Goal: Understand process/instructions: Learn how to perform a task or action

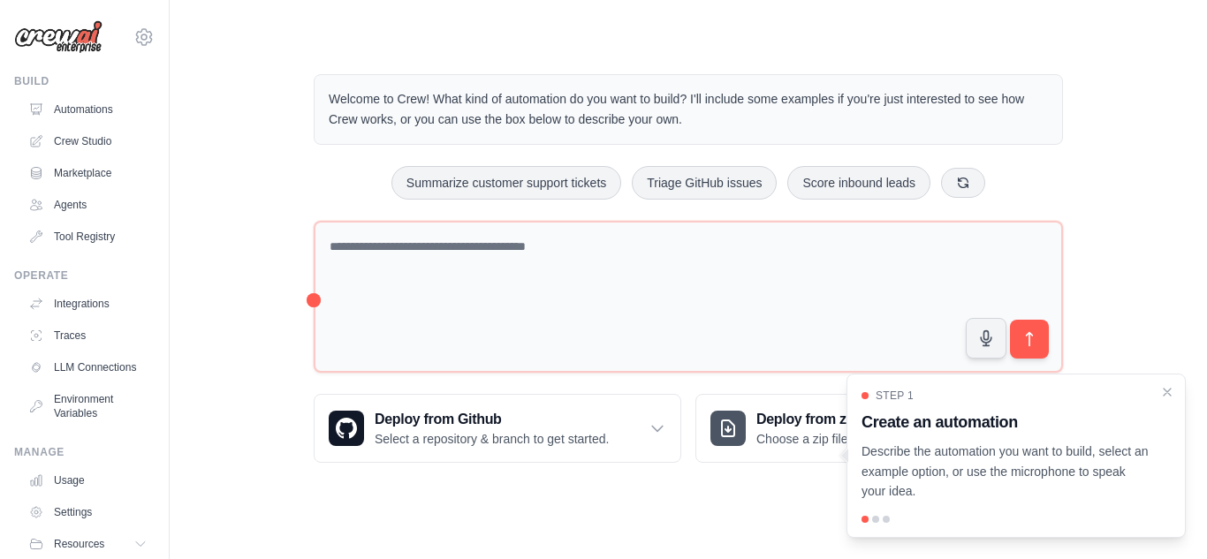
click at [95, 140] on link "Crew Studio" at bounding box center [87, 141] width 133 height 28
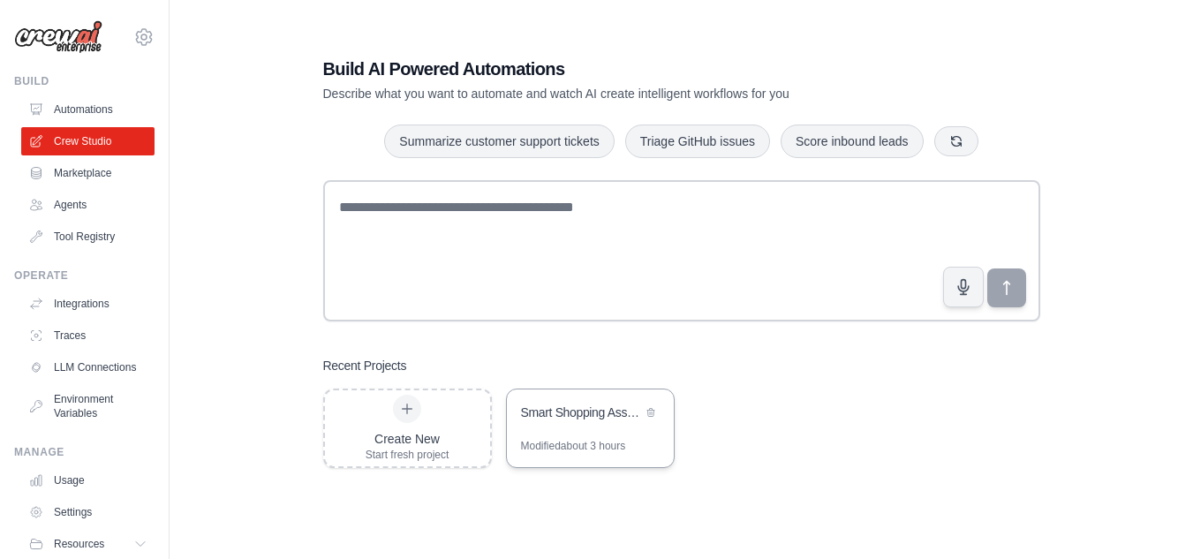
click at [599, 448] on div "Modified about 3 hours" at bounding box center [573, 446] width 105 height 14
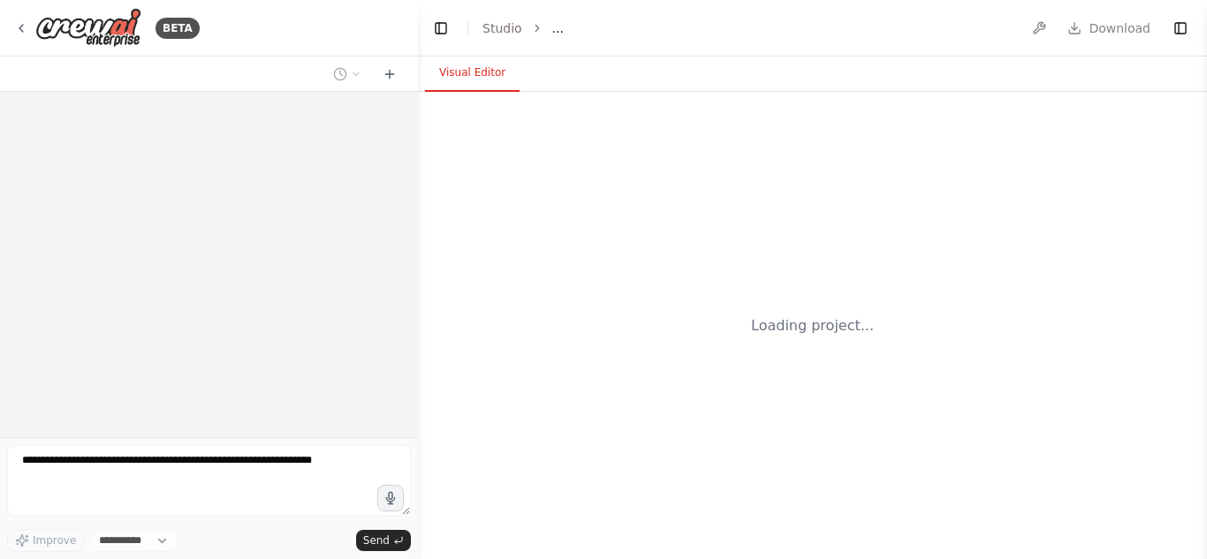
select select "****"
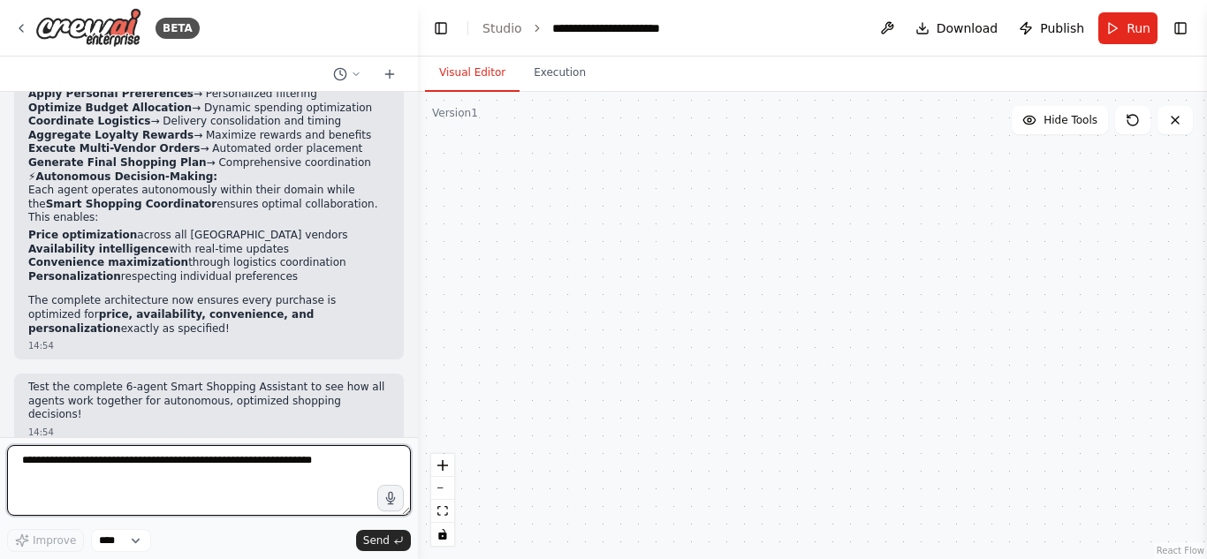
click at [156, 454] on textarea at bounding box center [209, 480] width 404 height 71
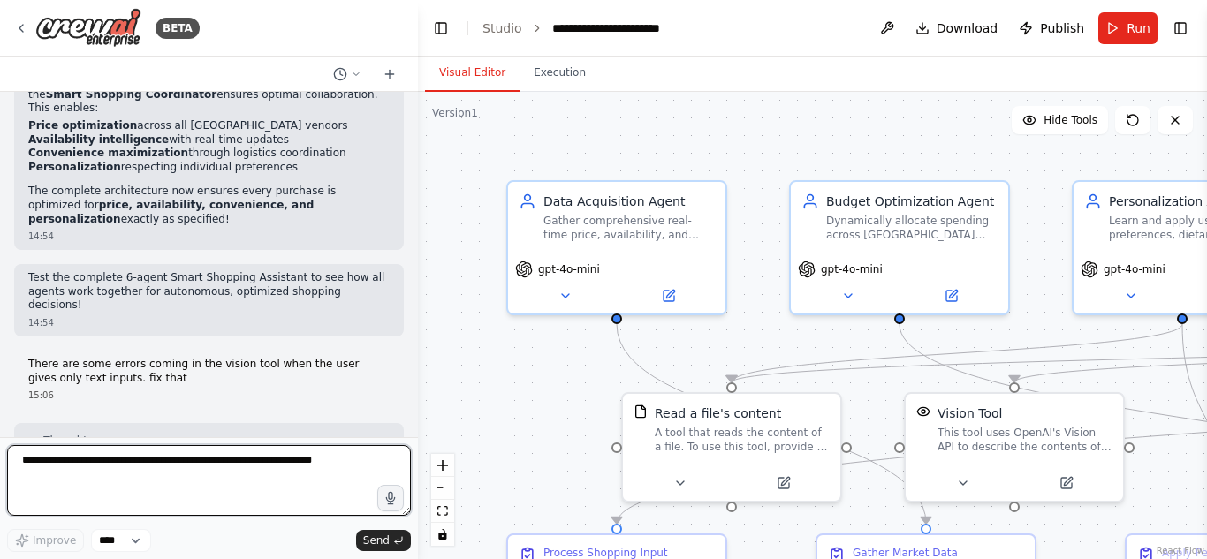
scroll to position [20921, 0]
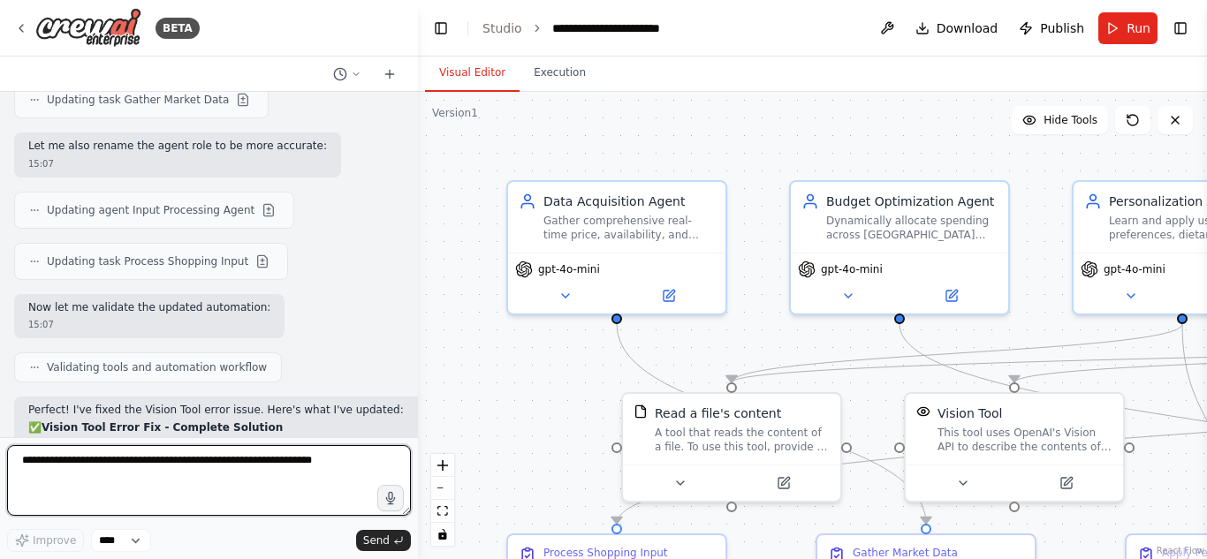
click at [183, 465] on textarea at bounding box center [209, 480] width 404 height 71
type textarea "**********"
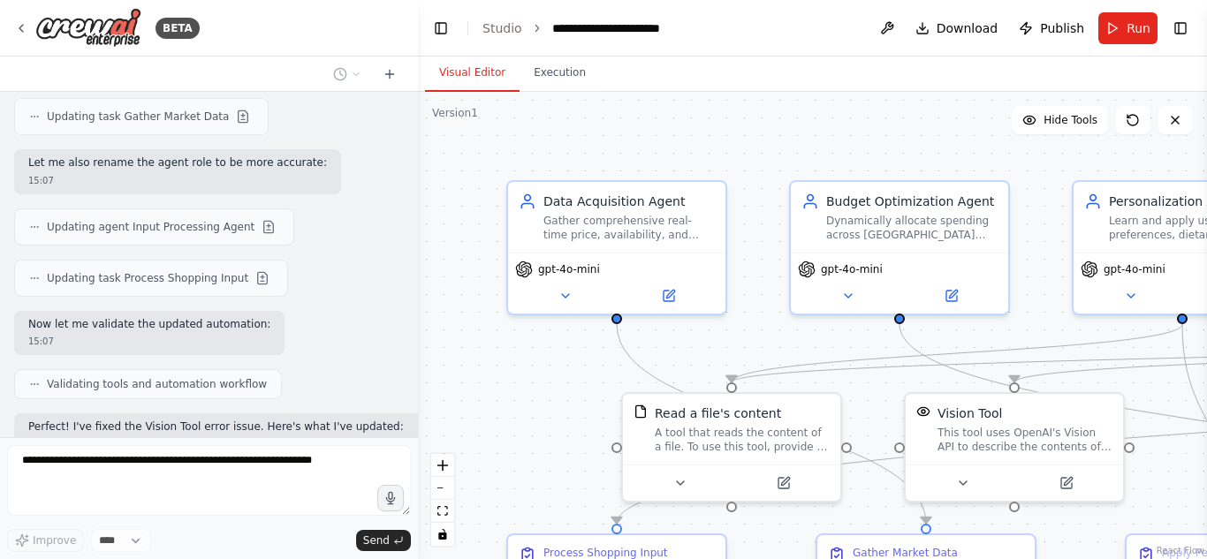
scroll to position [21026, 0]
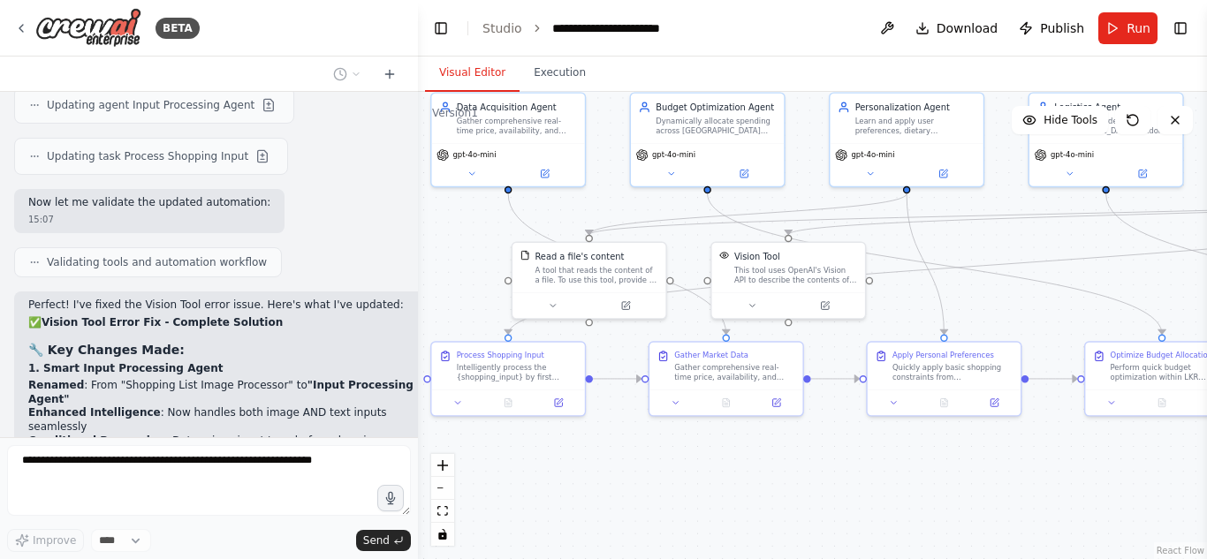
drag, startPoint x: 546, startPoint y: 422, endPoint x: 433, endPoint y: 257, distance: 200.2
click at [433, 257] on div ".deletable-edge-delete-btn { width: 20px; height: 20px; border: 0px solid #ffff…" at bounding box center [812, 325] width 789 height 467
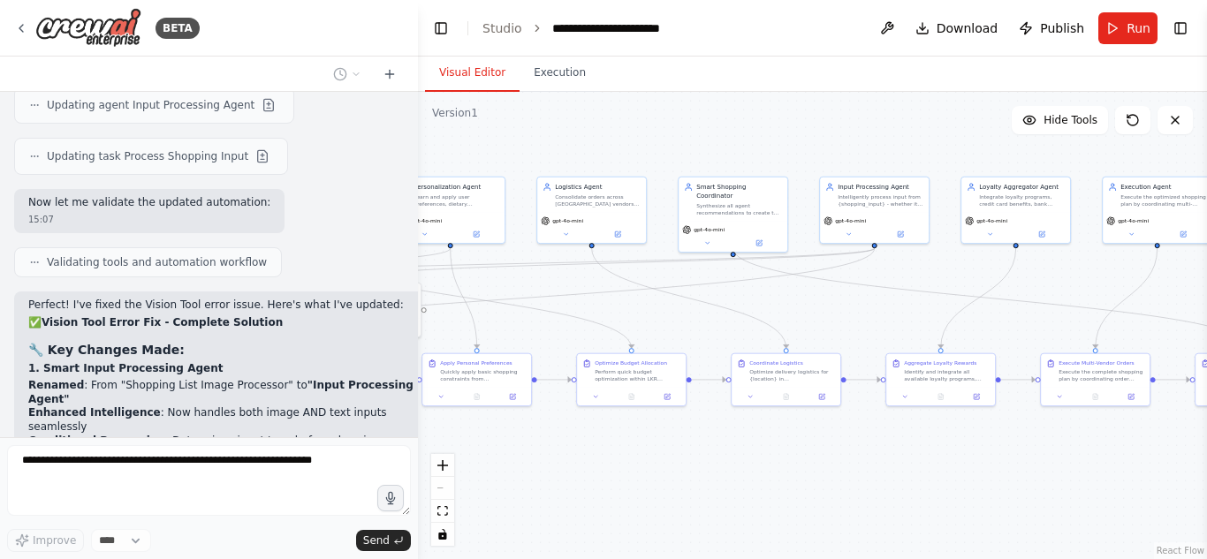
drag, startPoint x: 776, startPoint y: 455, endPoint x: 341, endPoint y: 432, distance: 436.1
click at [341, 432] on div "BETA 13:14 ▶ Thought process I'll help you build this Smart Shopping Assistant …" at bounding box center [603, 279] width 1207 height 559
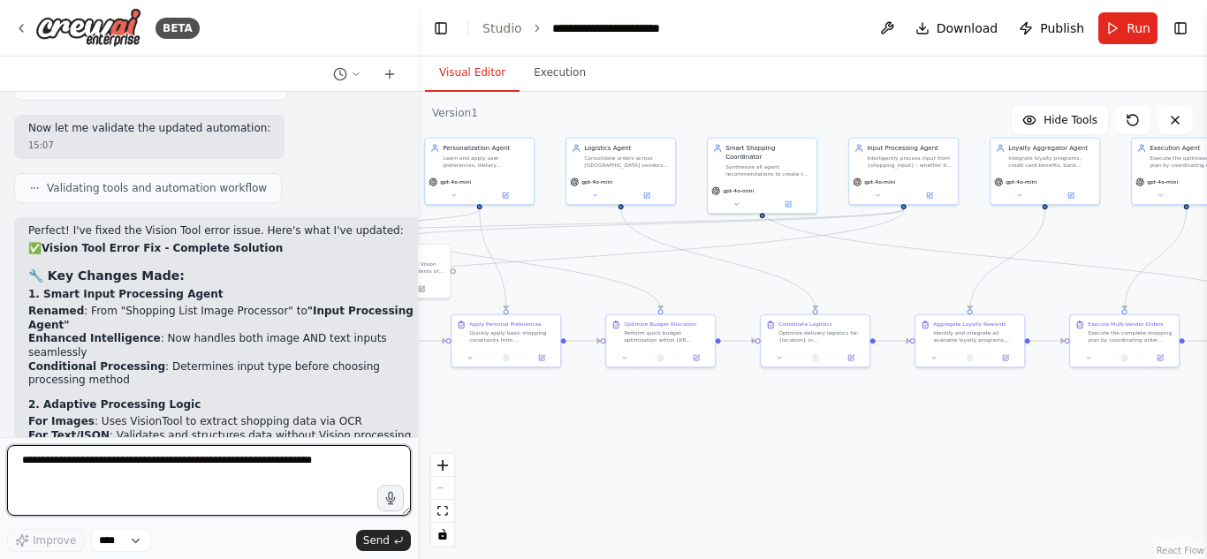
drag, startPoint x: 647, startPoint y: 468, endPoint x: 693, endPoint y: 431, distance: 59.7
click at [693, 431] on div ".deletable-edge-delete-btn { width: 20px; height: 20px; border: 0px solid #ffff…" at bounding box center [812, 325] width 789 height 467
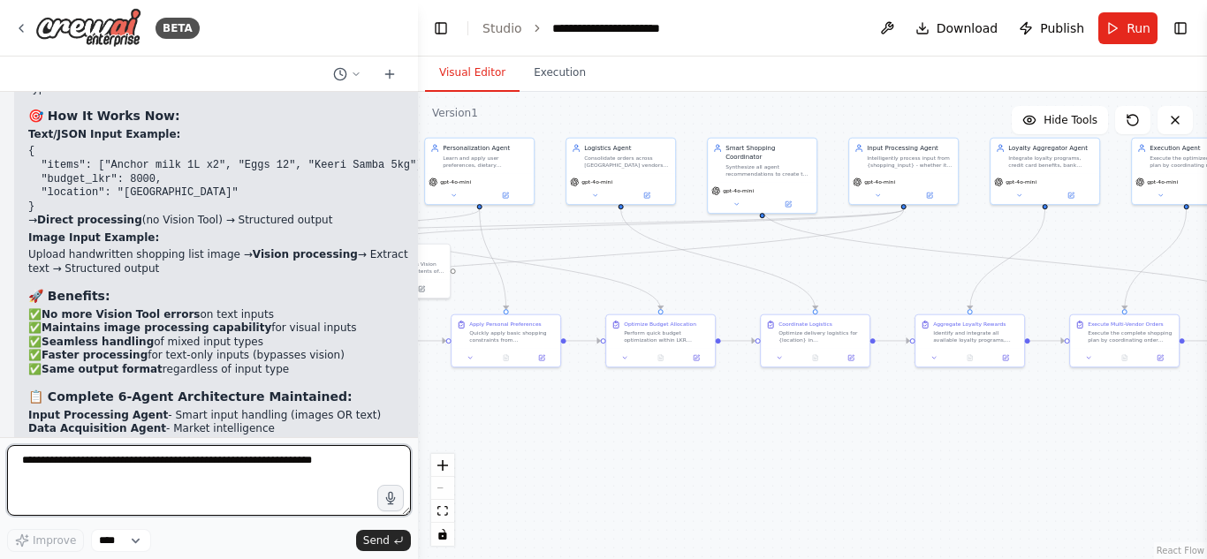
scroll to position [21559, 0]
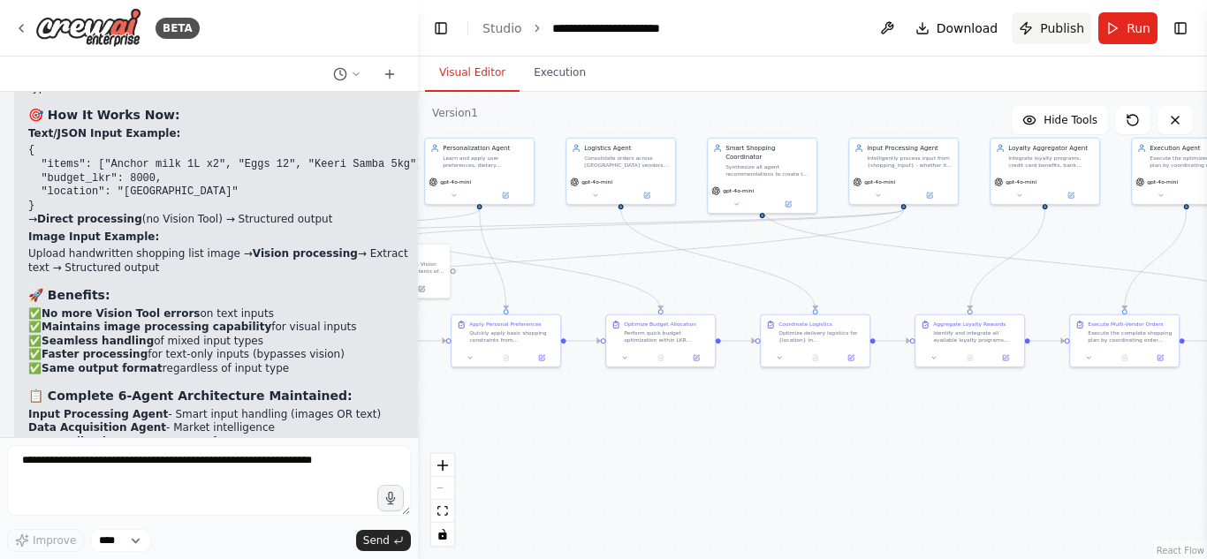
click at [1038, 30] on button "Publish" at bounding box center [1050, 28] width 79 height 32
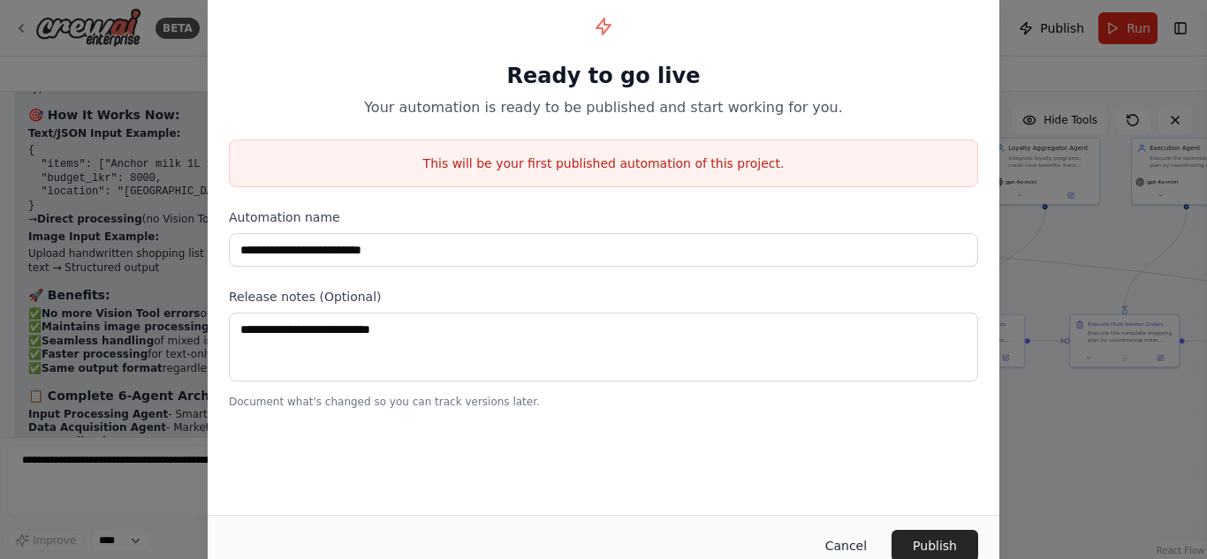
click at [847, 547] on button "Cancel" at bounding box center [846, 546] width 70 height 32
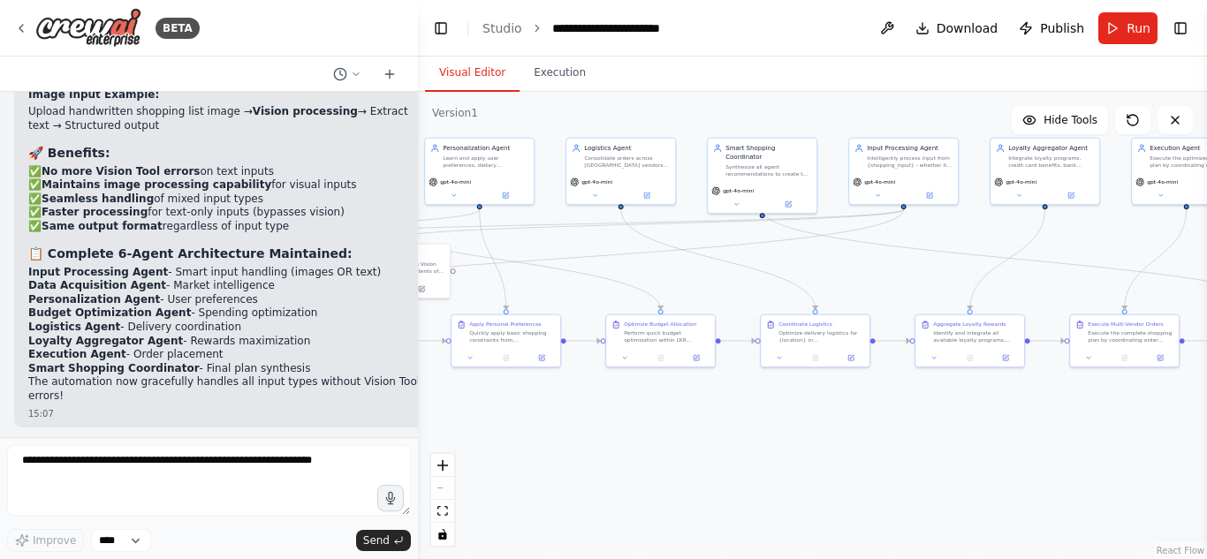
scroll to position [21697, 0]
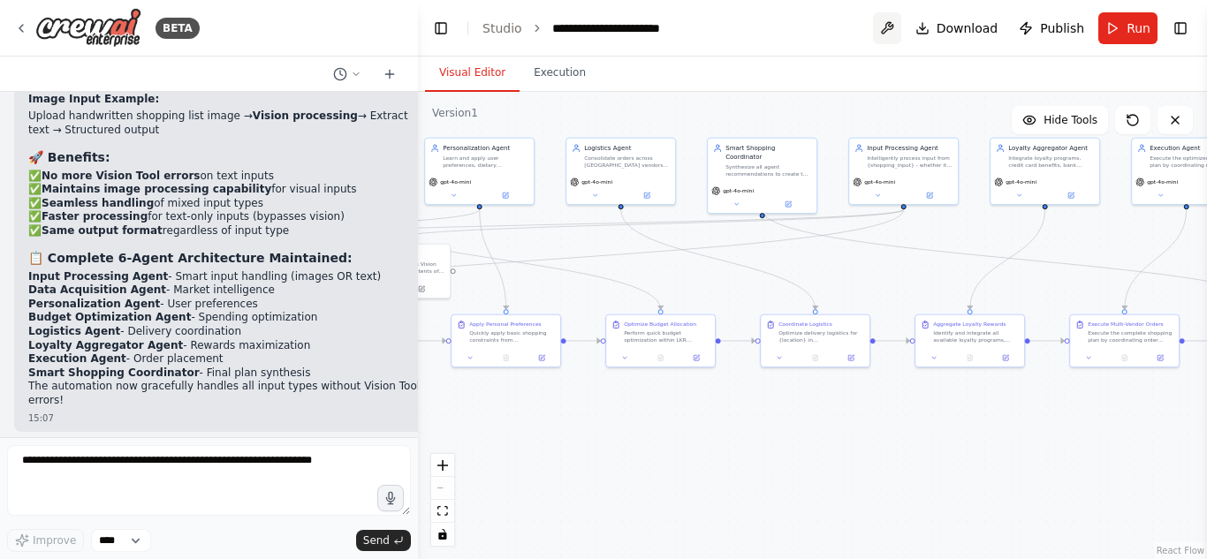
click at [895, 30] on button at bounding box center [887, 28] width 28 height 32
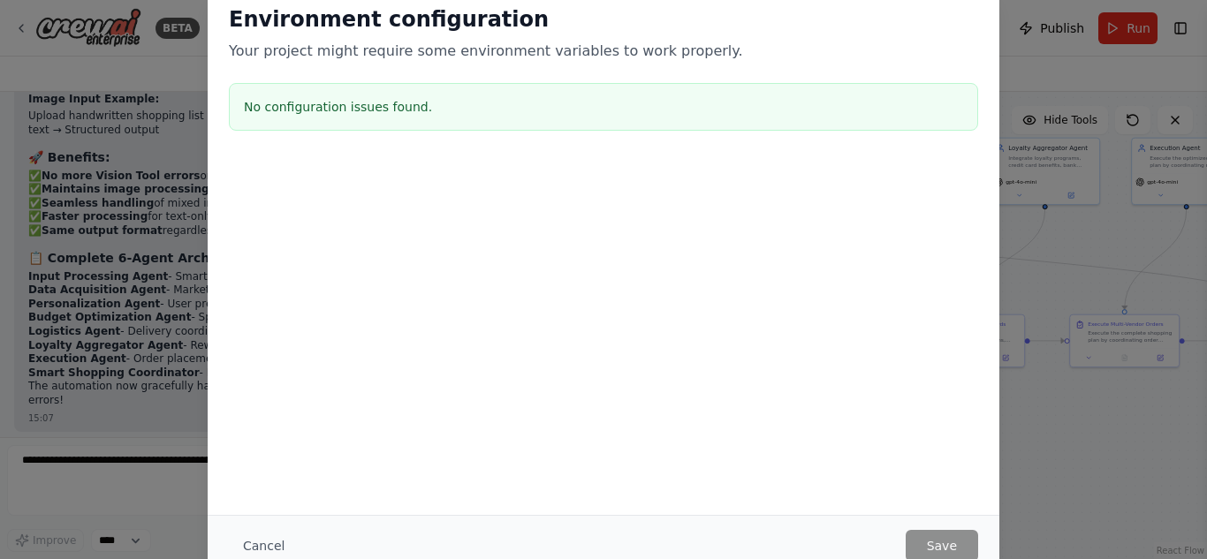
click at [900, 29] on h2 "Environment configuration" at bounding box center [603, 19] width 749 height 28
click at [271, 540] on button "Cancel" at bounding box center [264, 546] width 70 height 32
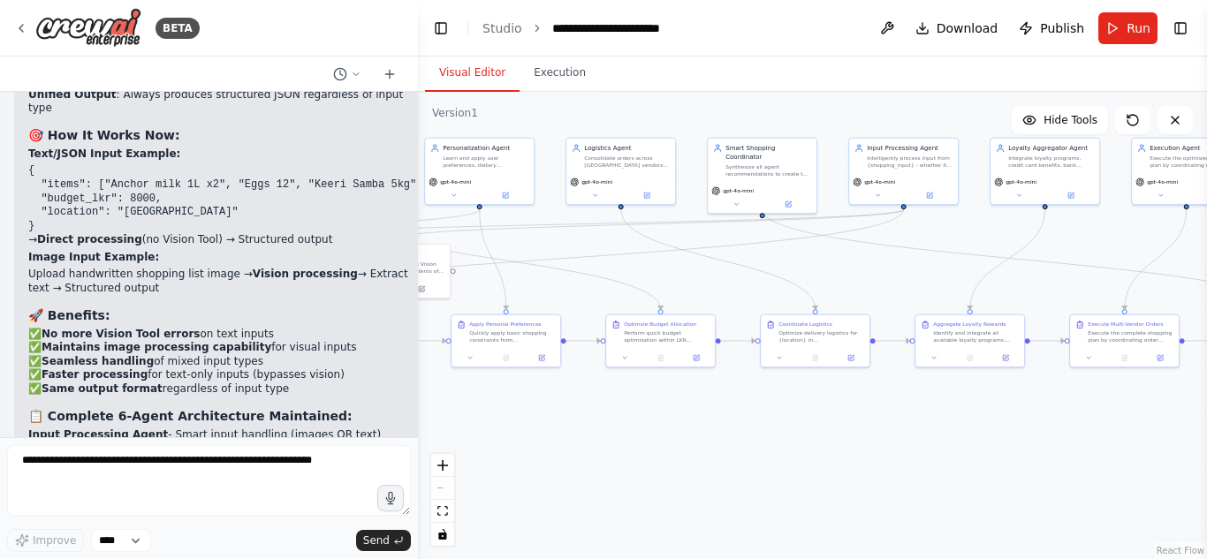
scroll to position [21527, 0]
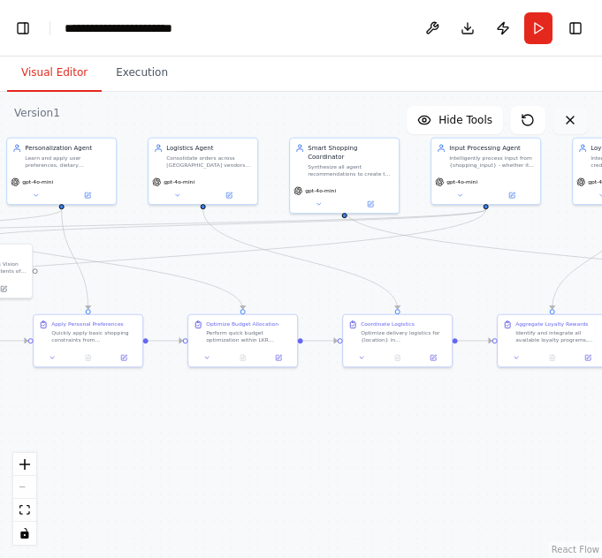
click at [569, 110] on button at bounding box center [569, 120] width 35 height 28
click at [578, 123] on button at bounding box center [569, 120] width 35 height 28
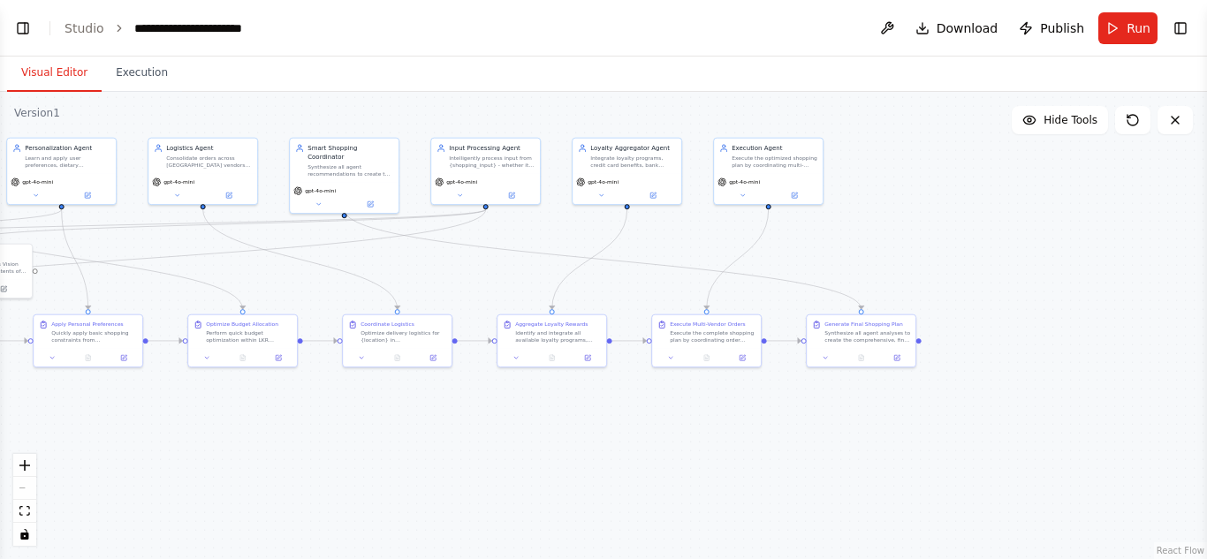
select select "****"
click at [40, 80] on button "Visual Editor" at bounding box center [54, 73] width 95 height 37
click at [25, 33] on button "Toggle Left Sidebar" at bounding box center [23, 28] width 25 height 25
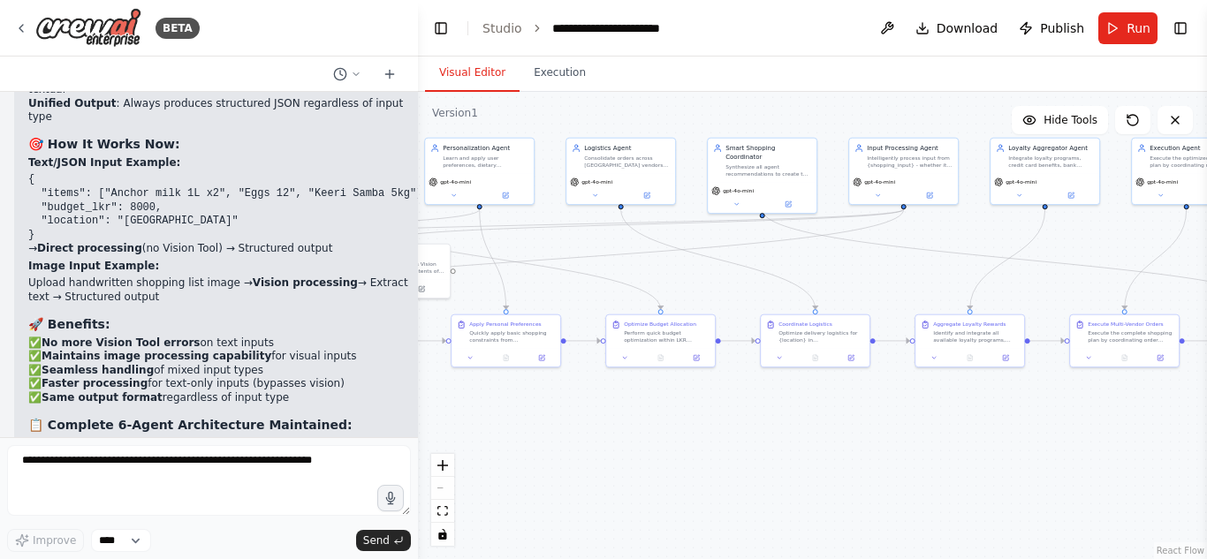
scroll to position [21527, 0]
drag, startPoint x: 30, startPoint y: 185, endPoint x: 227, endPoint y: 204, distance: 197.8
copy code "OPENAI_API_KEY=your_openai_api_key_here OPENAI_MODEL_NAME=gpt-4o-mini"
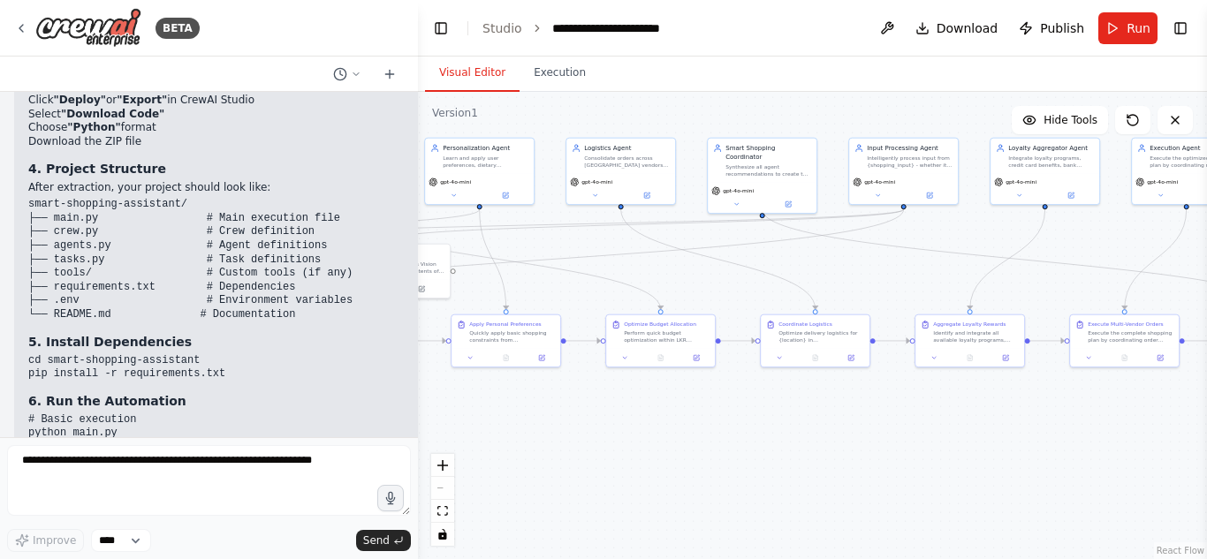
scroll to position [22602, 0]
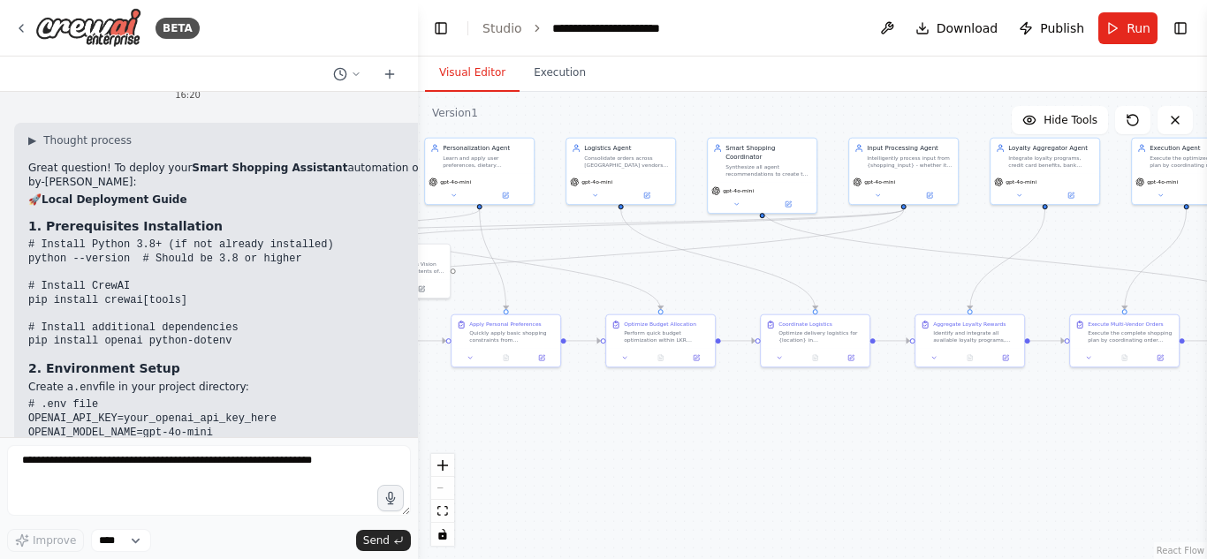
scroll to position [22150, 0]
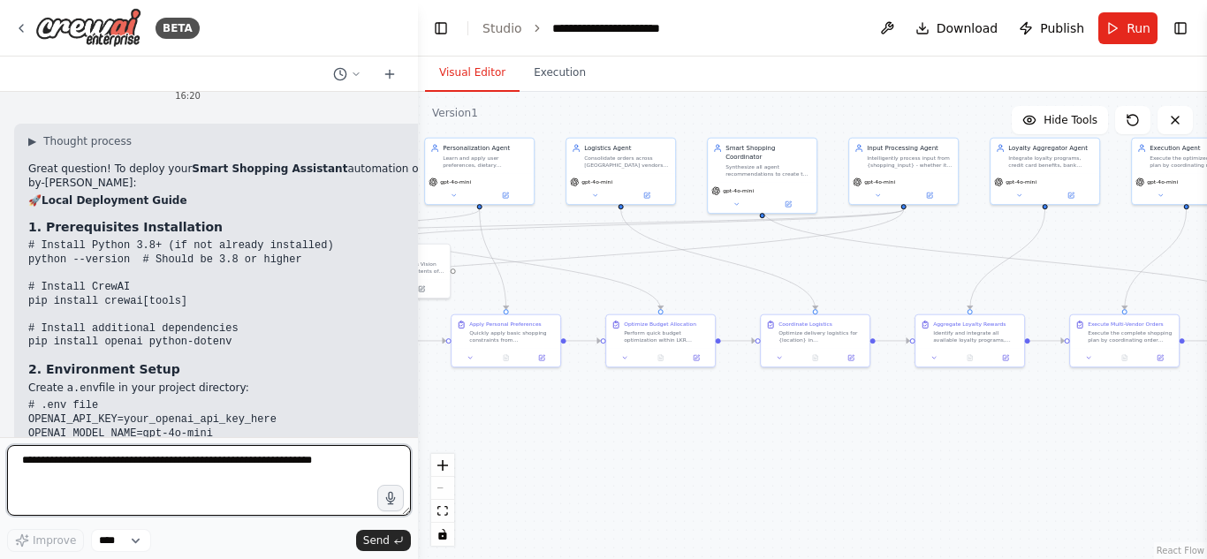
click at [193, 476] on textarea at bounding box center [209, 480] width 404 height 71
type textarea "**********"
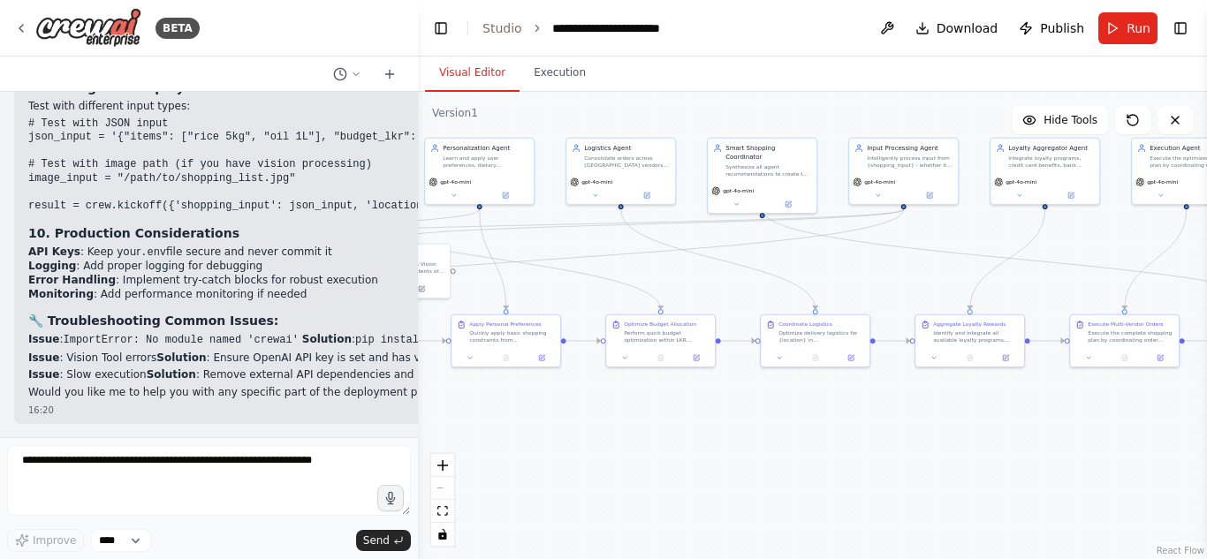
scroll to position [24068, 0]
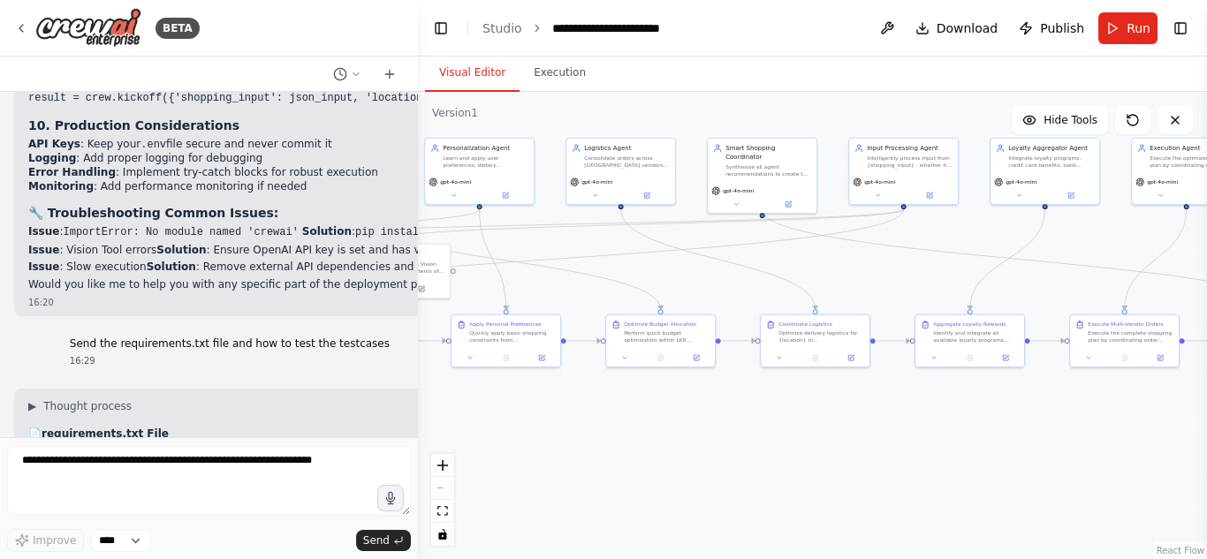
drag, startPoint x: 30, startPoint y: 144, endPoint x: 200, endPoint y: 147, distance: 169.6
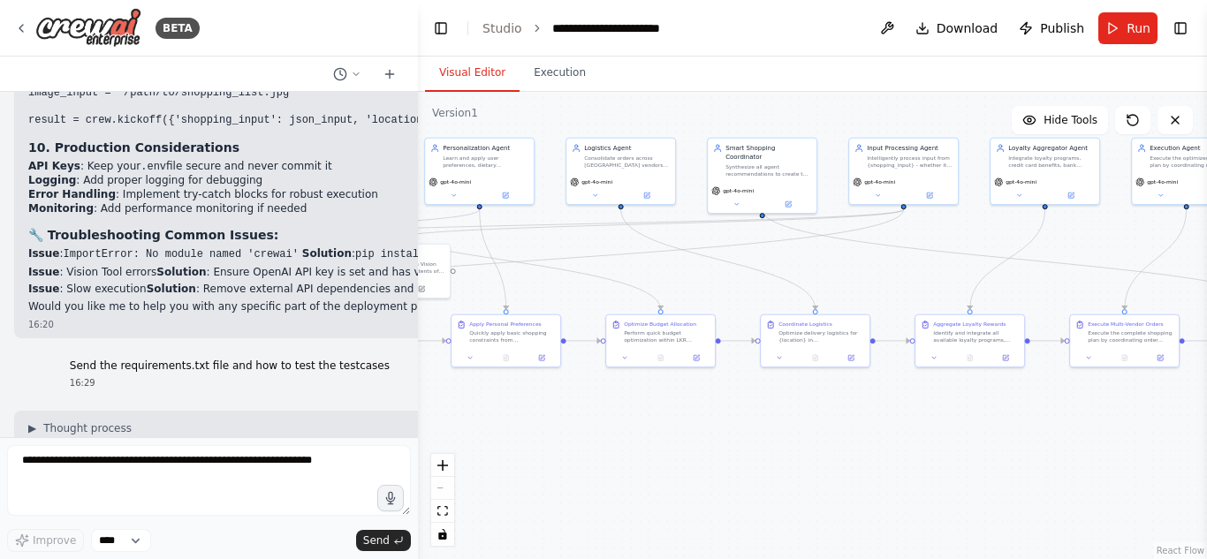
scroll to position [24034, 0]
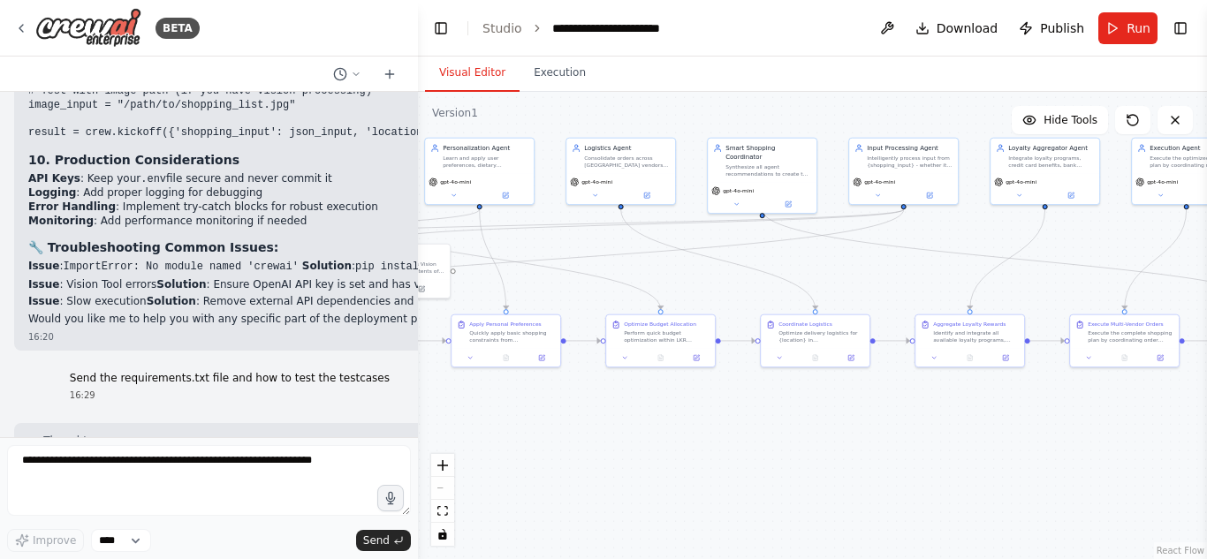
copy code "# Core CrewAI Framework crewai[tools]==0.70.1 crewai-tools==0.12.1 # AI/ML Depe…"
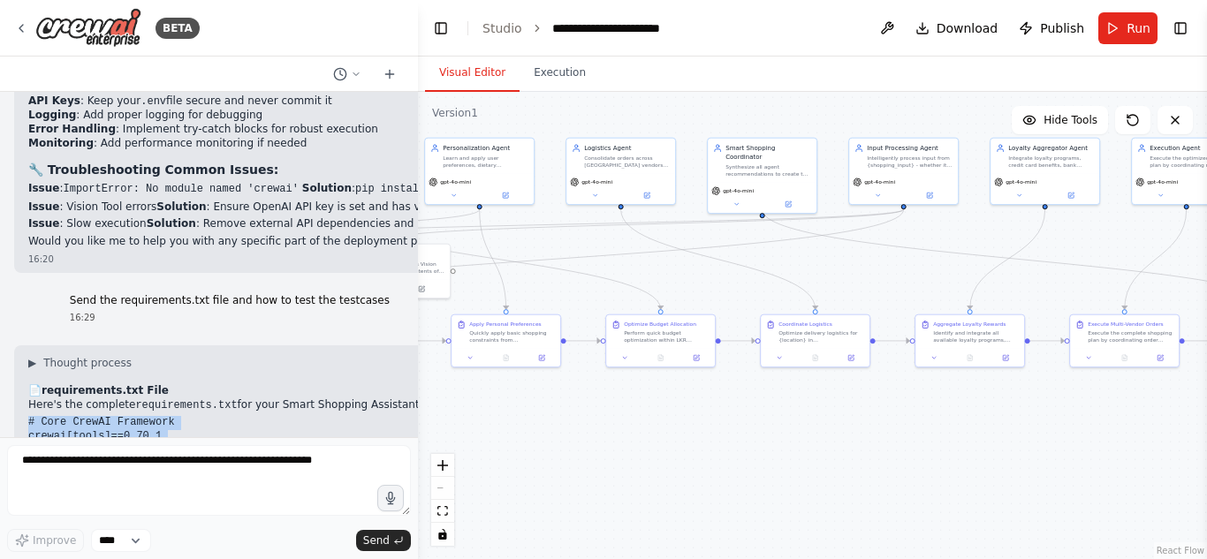
scroll to position [24113, 0]
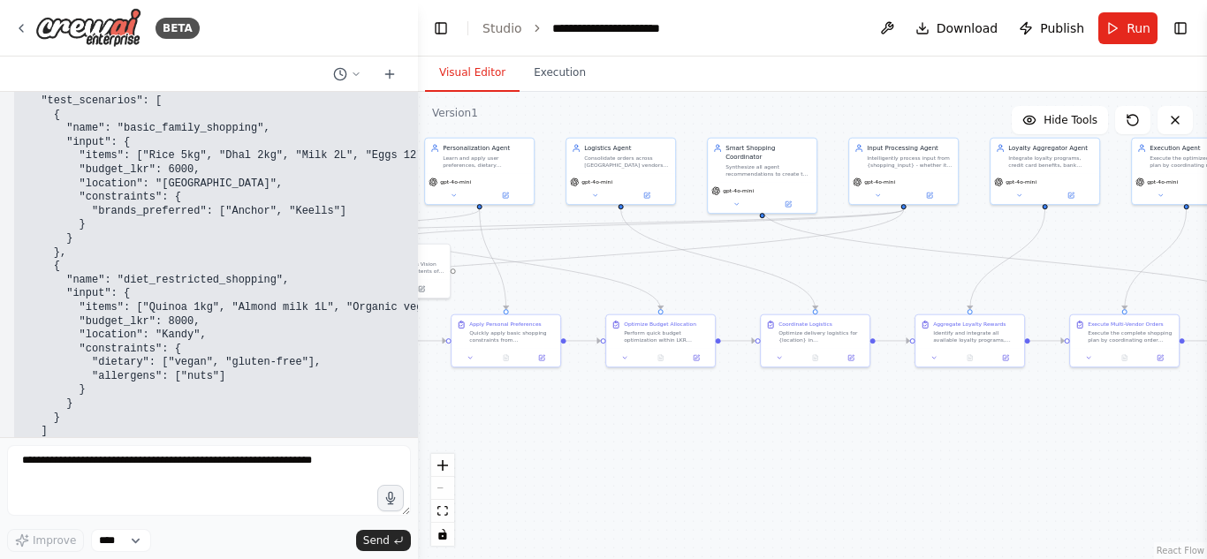
scroll to position [27708, 0]
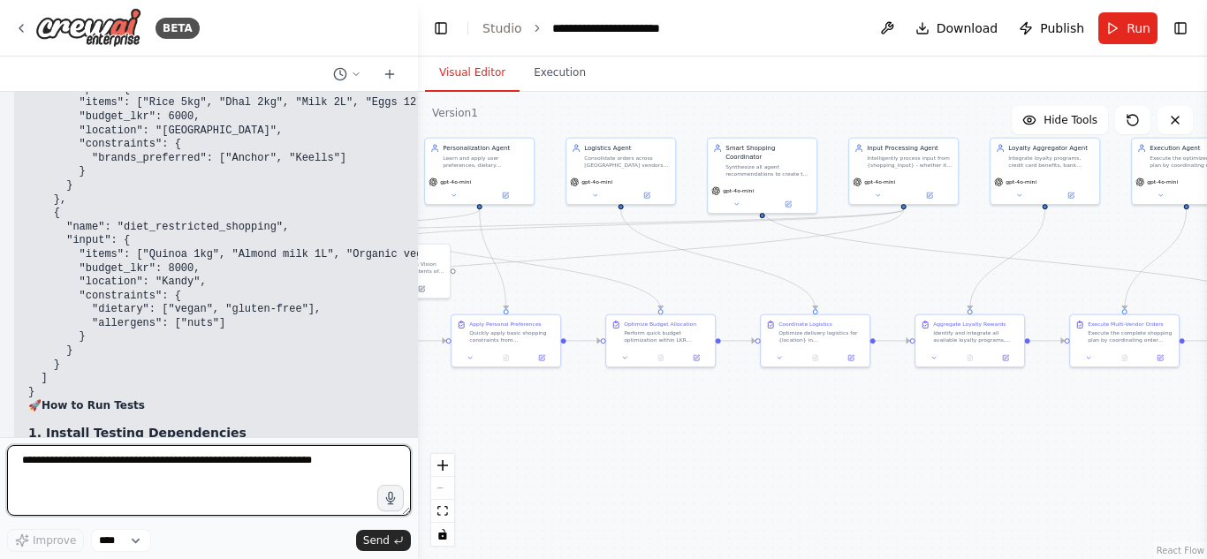
click at [260, 476] on textarea at bounding box center [209, 480] width 404 height 71
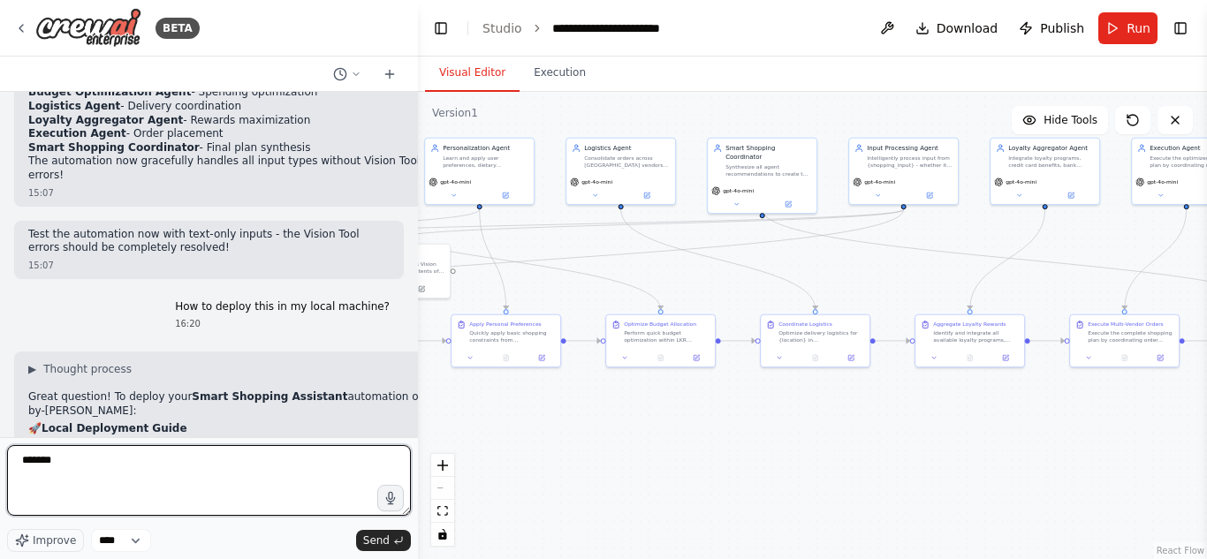
scroll to position [21951, 0]
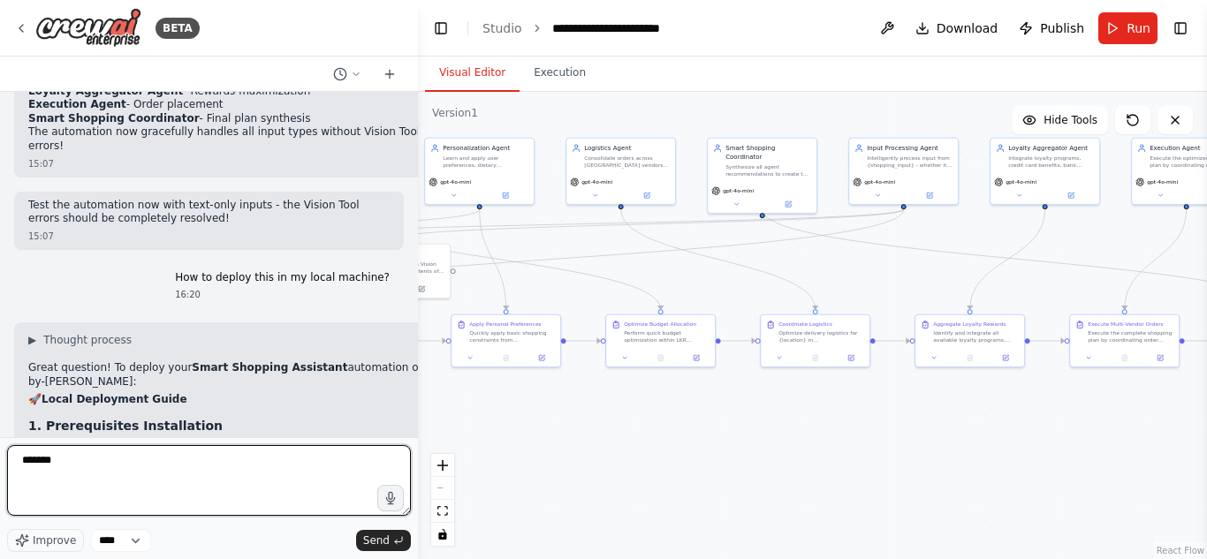
type textarea "*******"
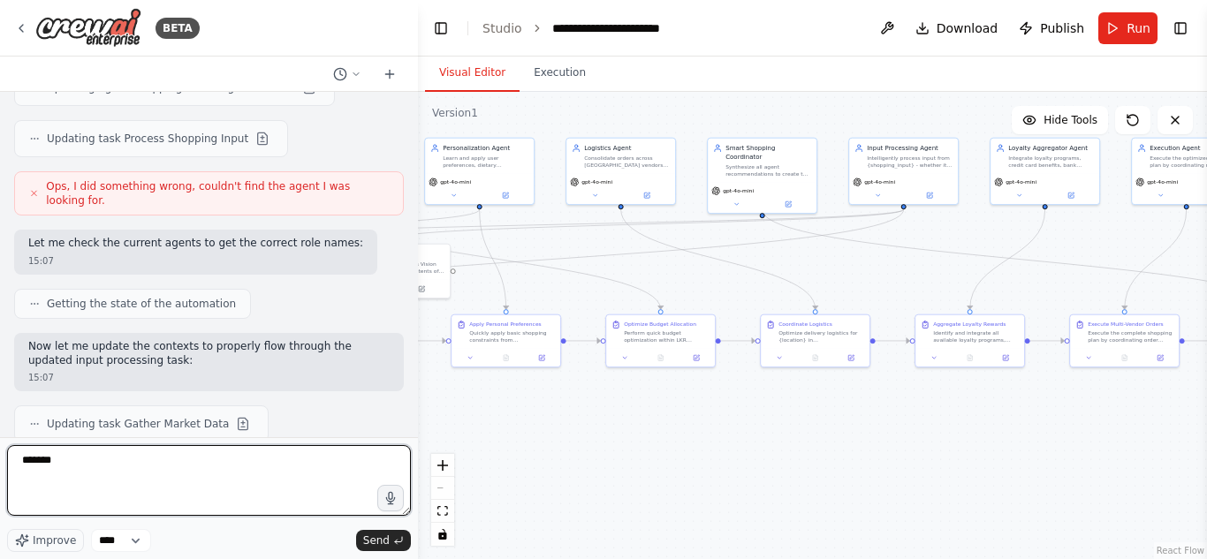
scroll to position [20601, 0]
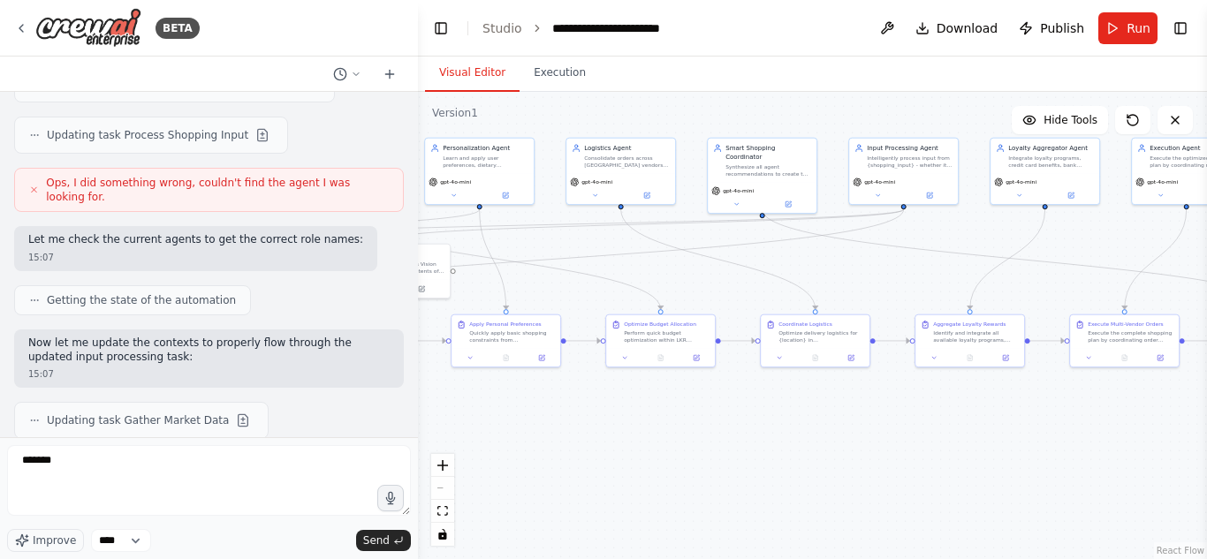
drag, startPoint x: 29, startPoint y: 254, endPoint x: 53, endPoint y: 306, distance: 56.5
copy code "{ "items": ["Anchor milk 1L x2", "Eggs 12", "Keeri Samba 5kg"], "budget_lkr": 8…"
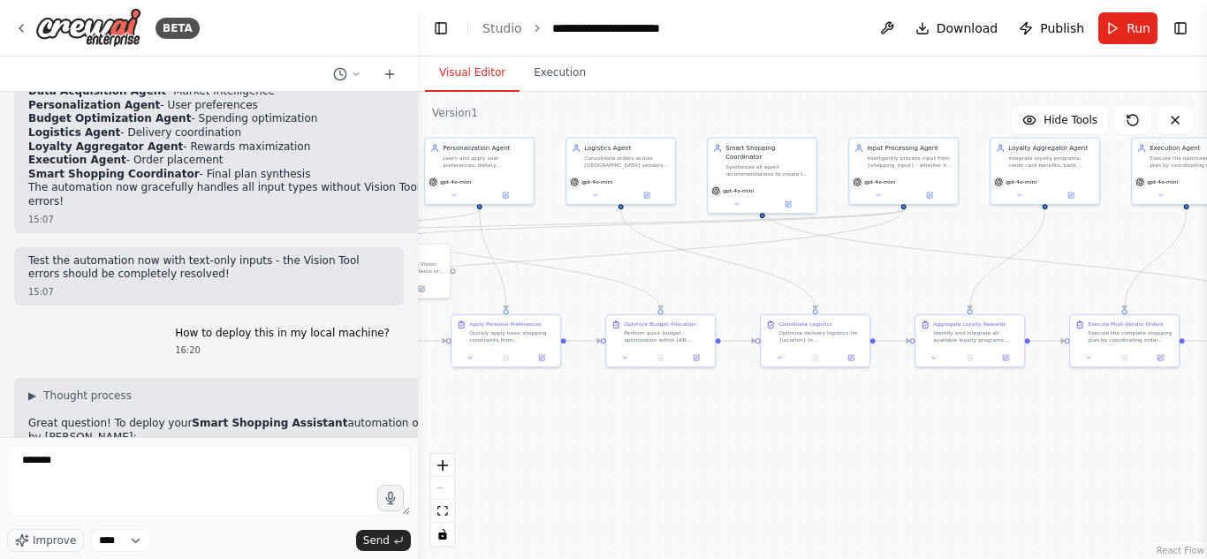
scroll to position [21950, 0]
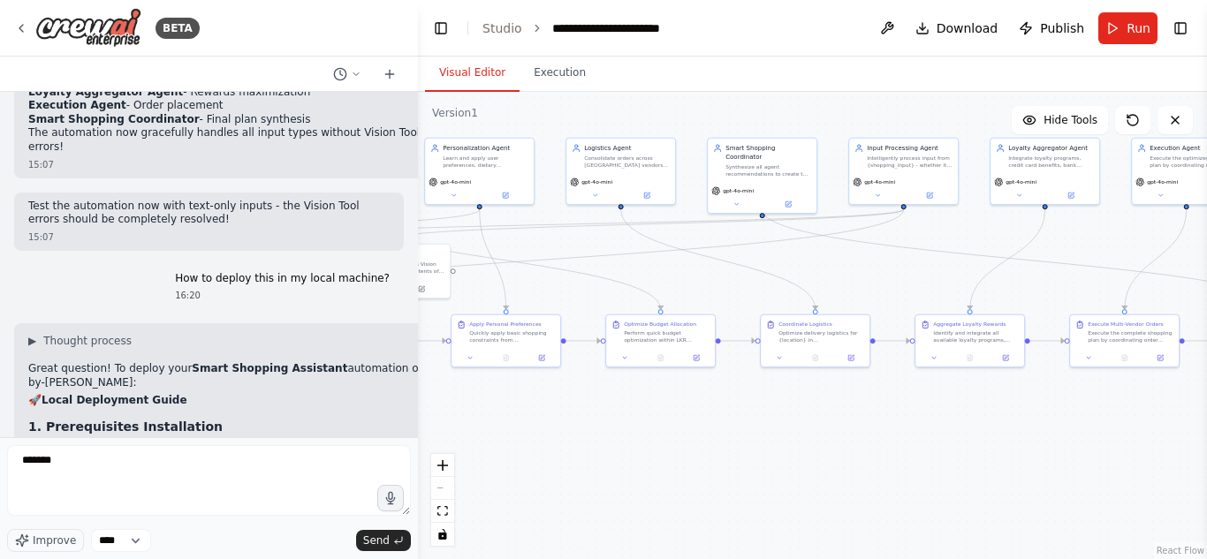
drag, startPoint x: 244, startPoint y: 281, endPoint x: 191, endPoint y: 279, distance: 53.0
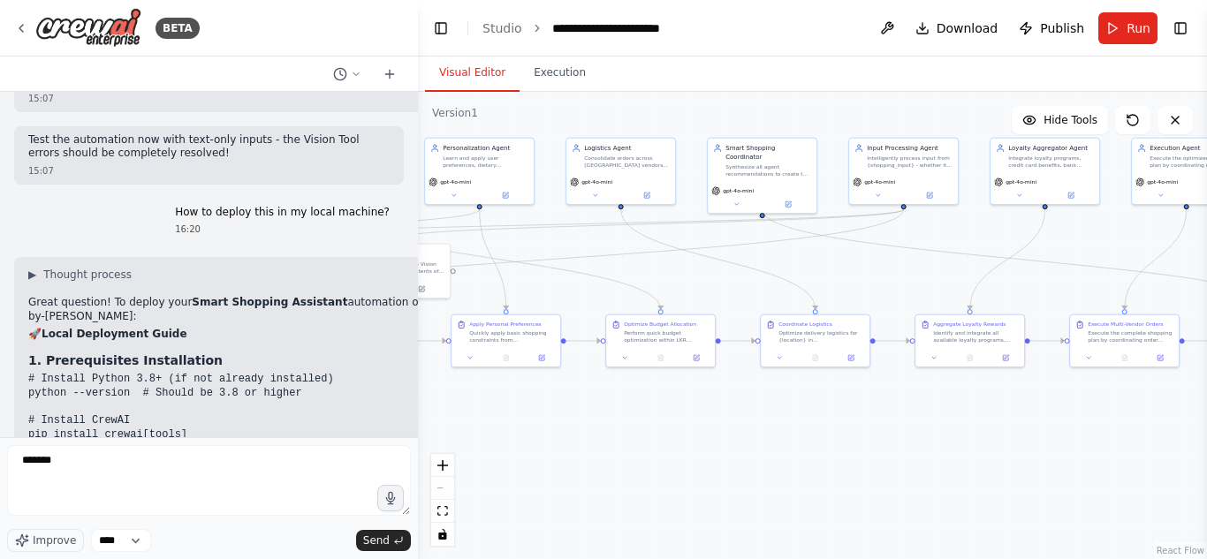
scroll to position [22017, 0]
drag, startPoint x: 29, startPoint y: 208, endPoint x: 79, endPoint y: 307, distance: 111.8
copy code "python -c " from crew import SmartShoppingAssistantCrew crew = SmartShoppingAss…"
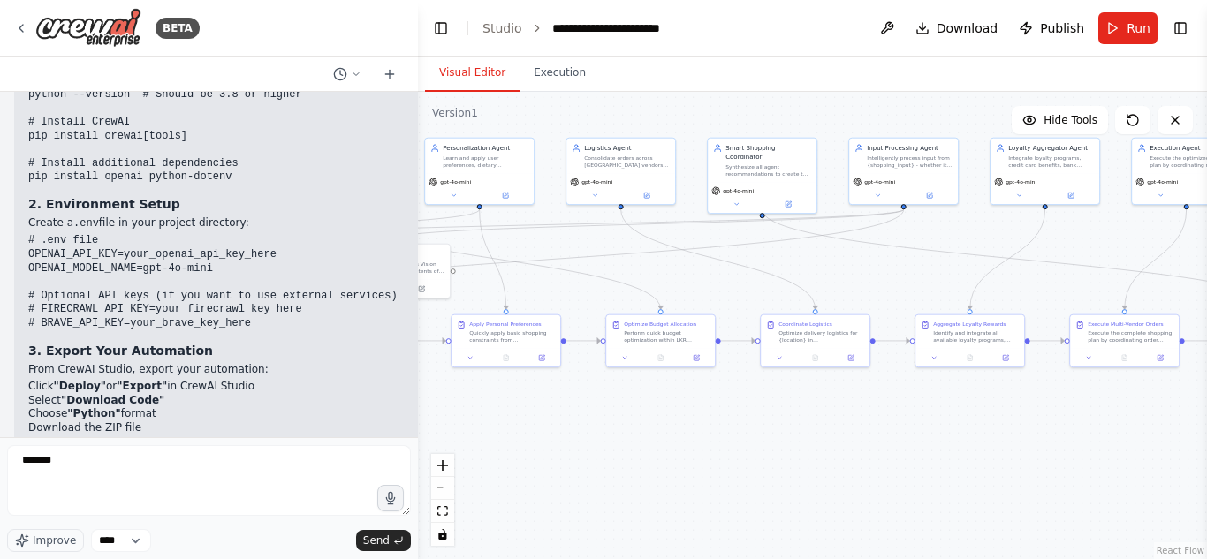
scroll to position [22316, 0]
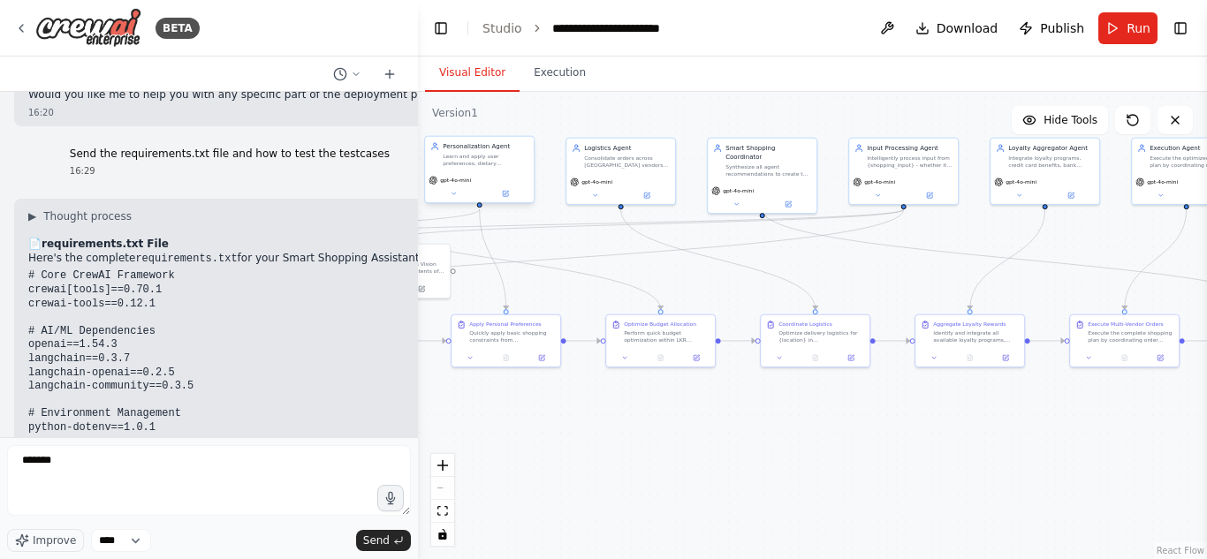
scroll to position [24257, 0]
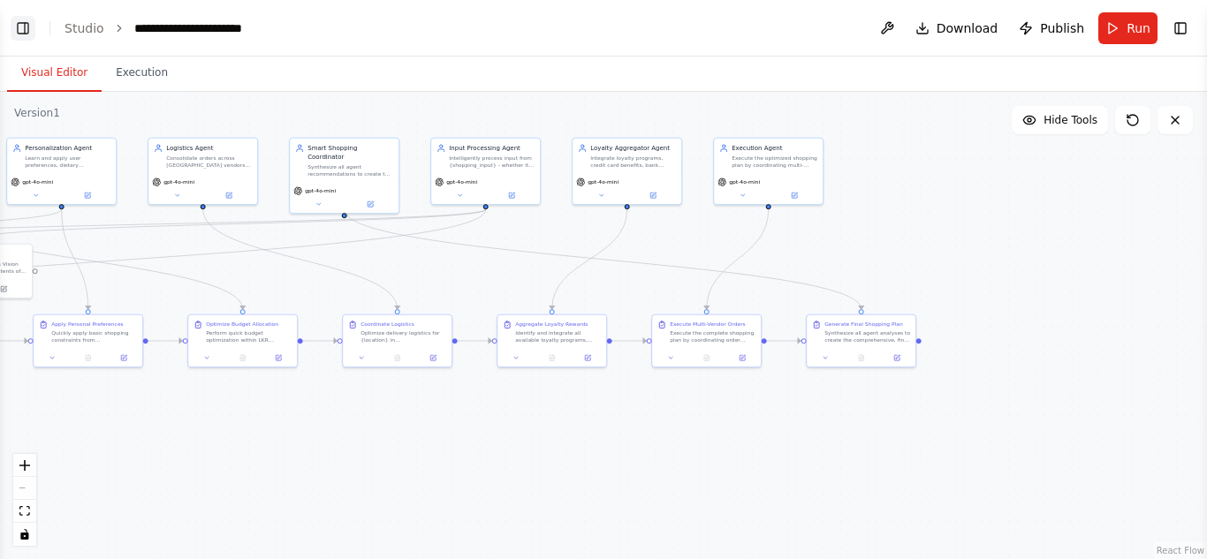
click at [24, 30] on button "Toggle Left Sidebar" at bounding box center [23, 28] width 25 height 25
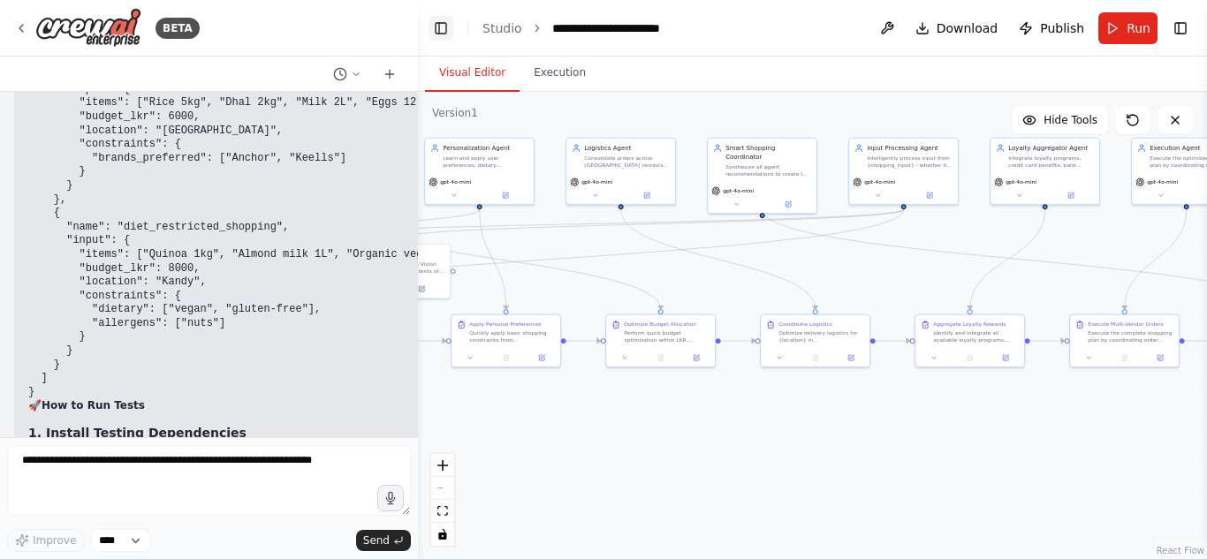
scroll to position [27708, 0]
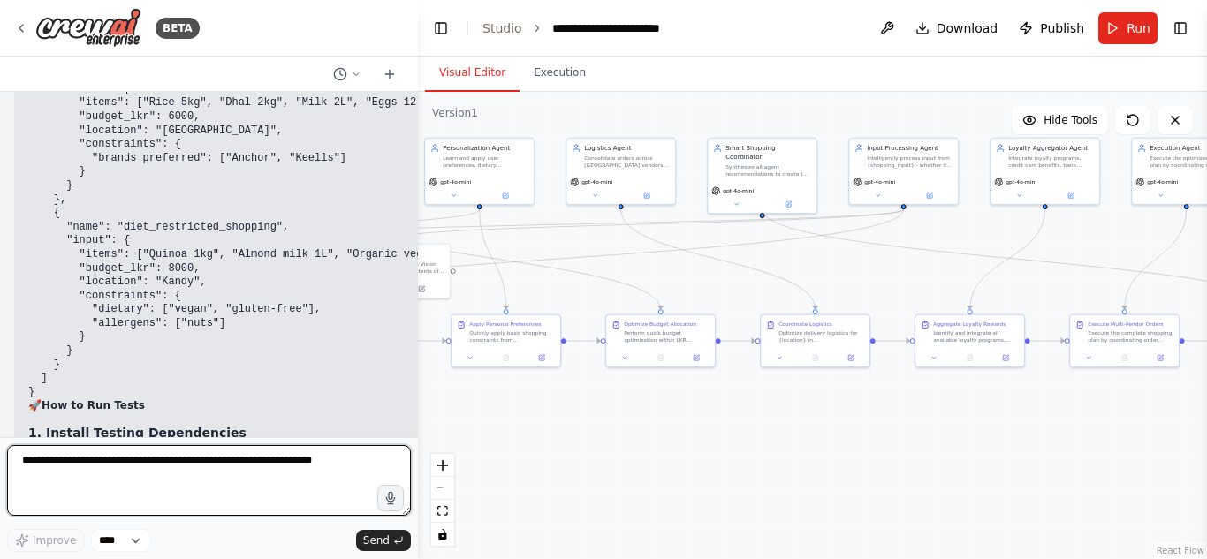
click at [125, 475] on textarea at bounding box center [209, 480] width 404 height 71
paste textarea "**********"
type textarea "**********"
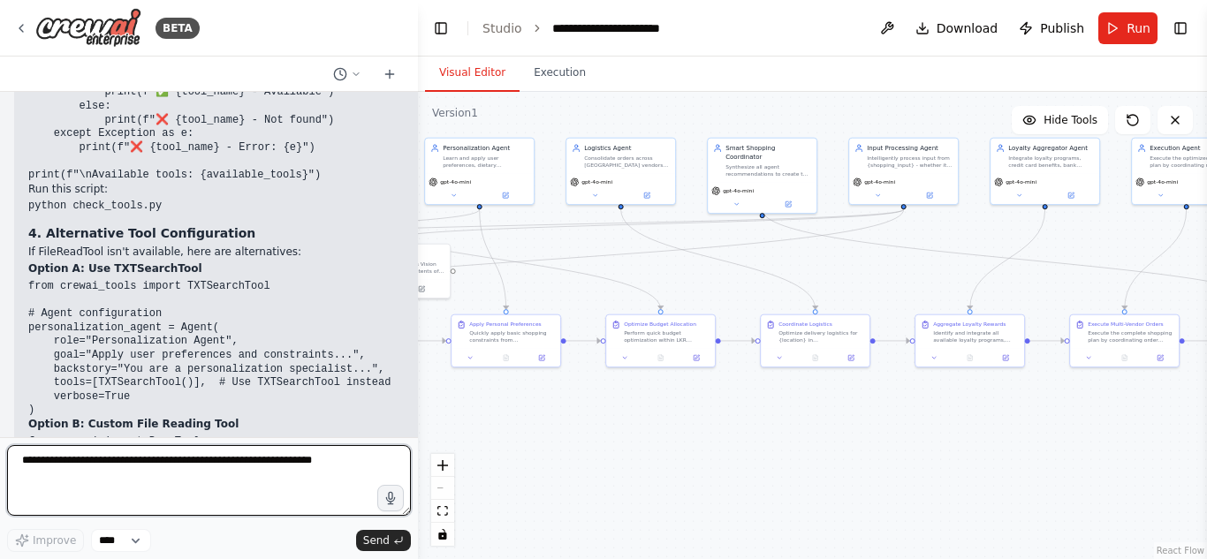
scroll to position [30243, 0]
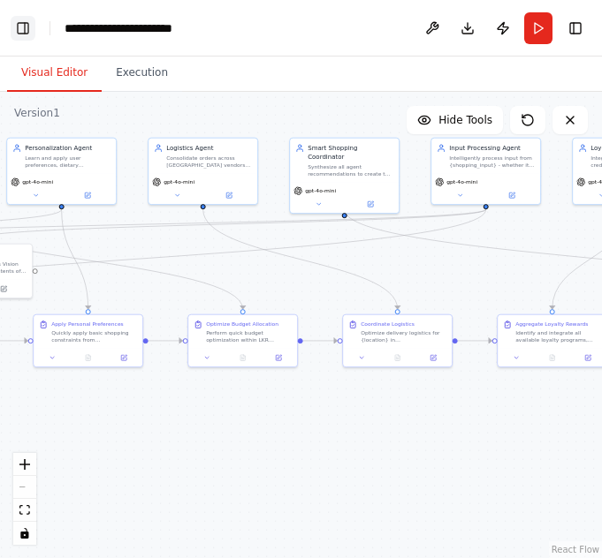
click at [31, 34] on button "Toggle Left Sidebar" at bounding box center [23, 28] width 25 height 25
click at [19, 24] on button "Toggle Left Sidebar" at bounding box center [23, 28] width 25 height 25
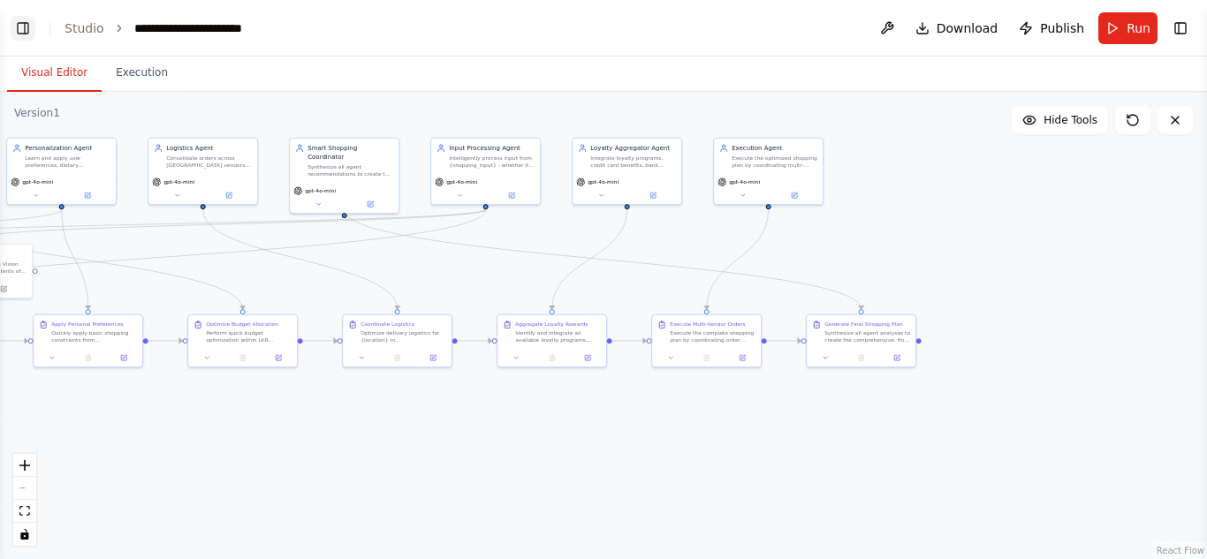
click at [17, 23] on button "Toggle Left Sidebar" at bounding box center [23, 28] width 25 height 25
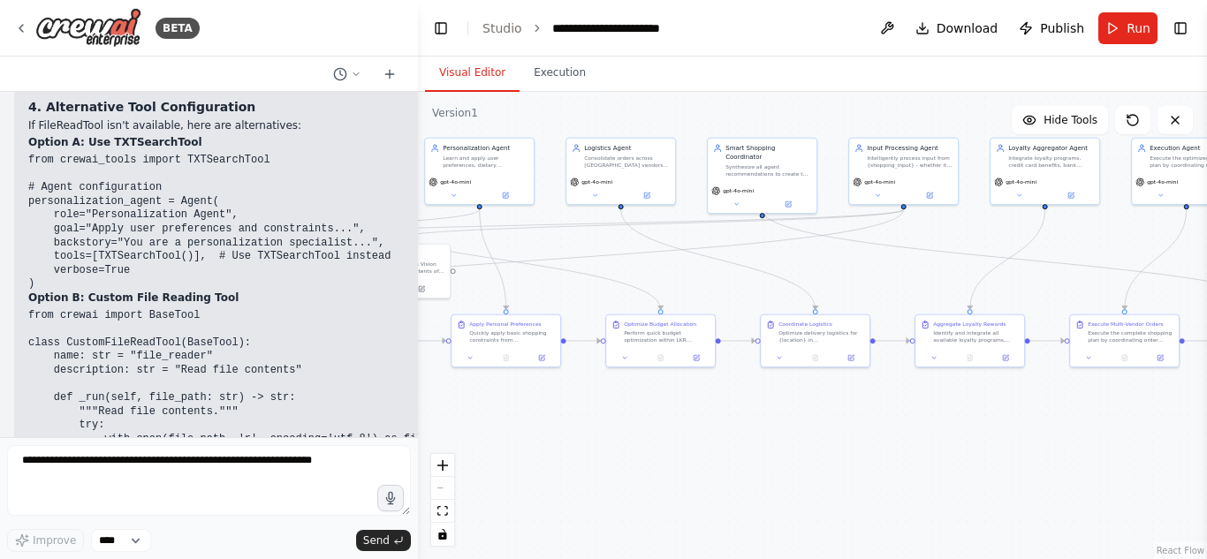
scroll to position [30369, 0]
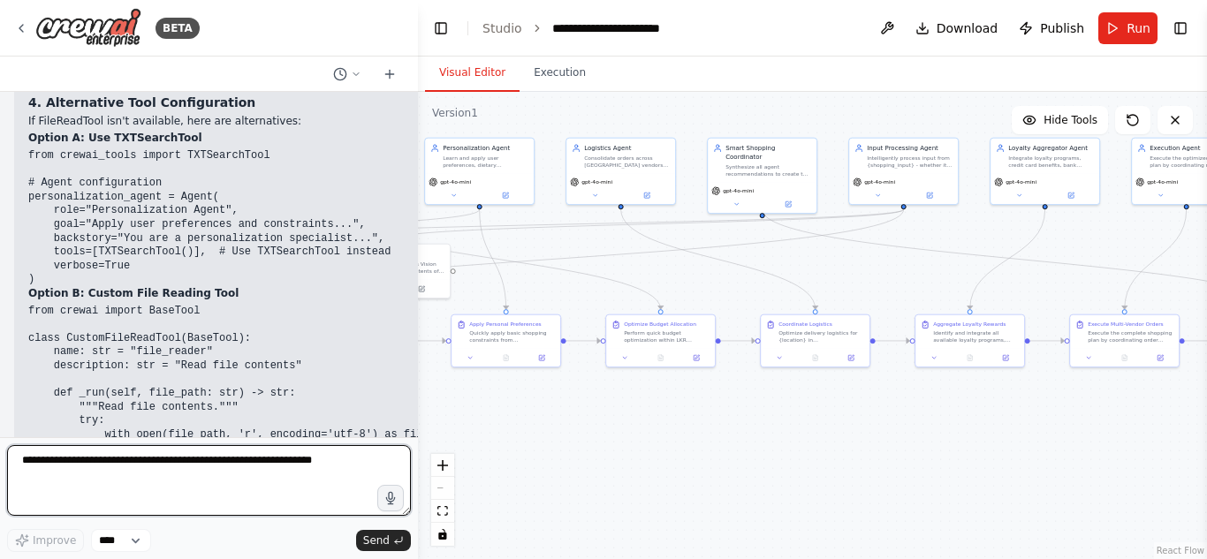
click at [129, 490] on textarea at bounding box center [209, 480] width 404 height 71
paste textarea "**********"
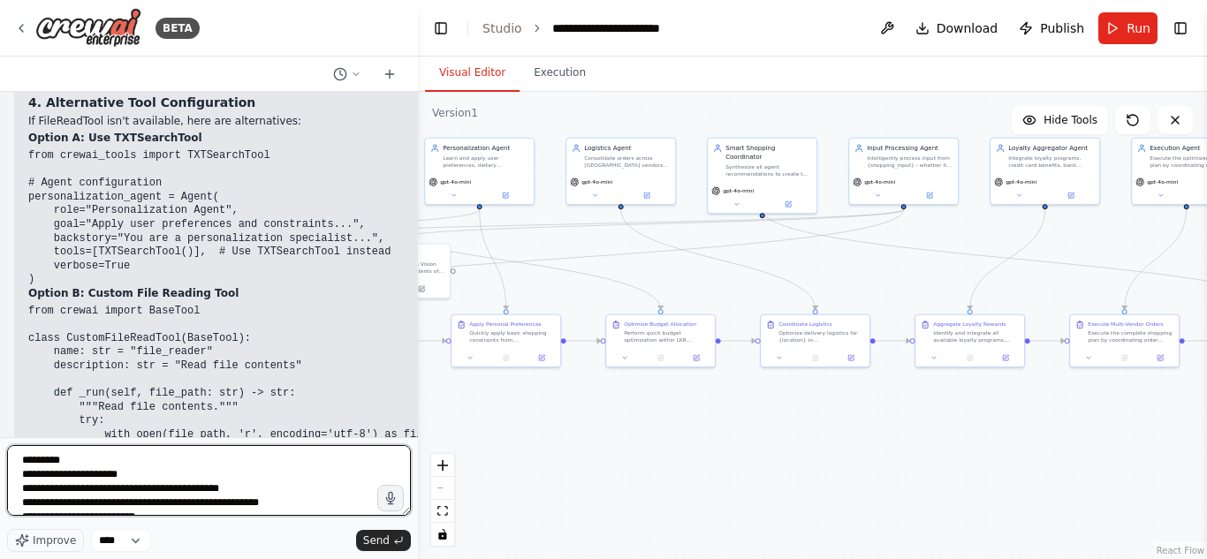
scroll to position [2864, 0]
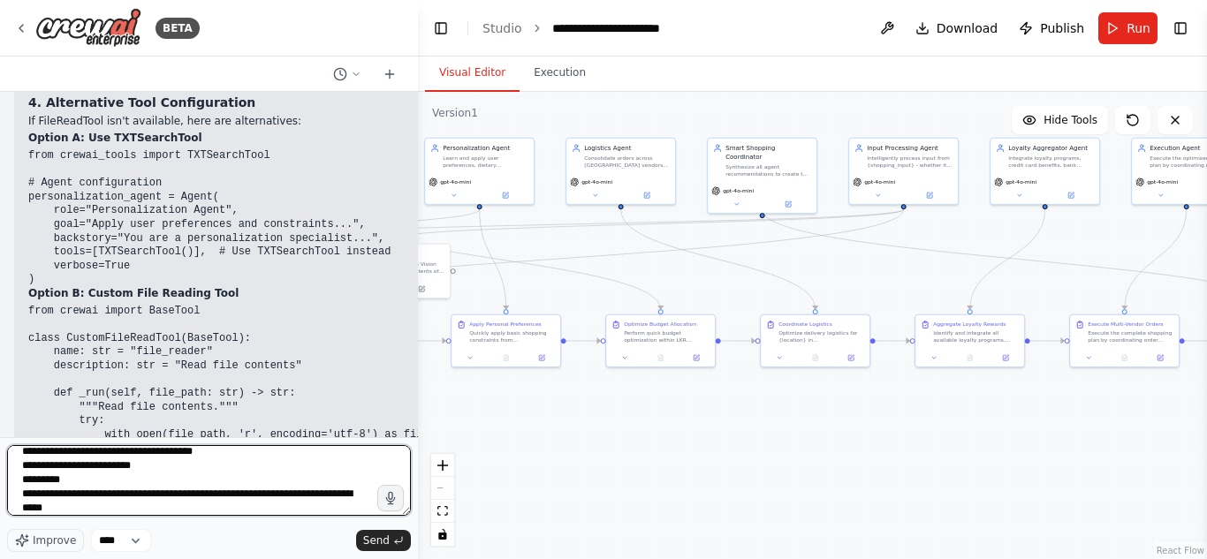
type textarea "**********"
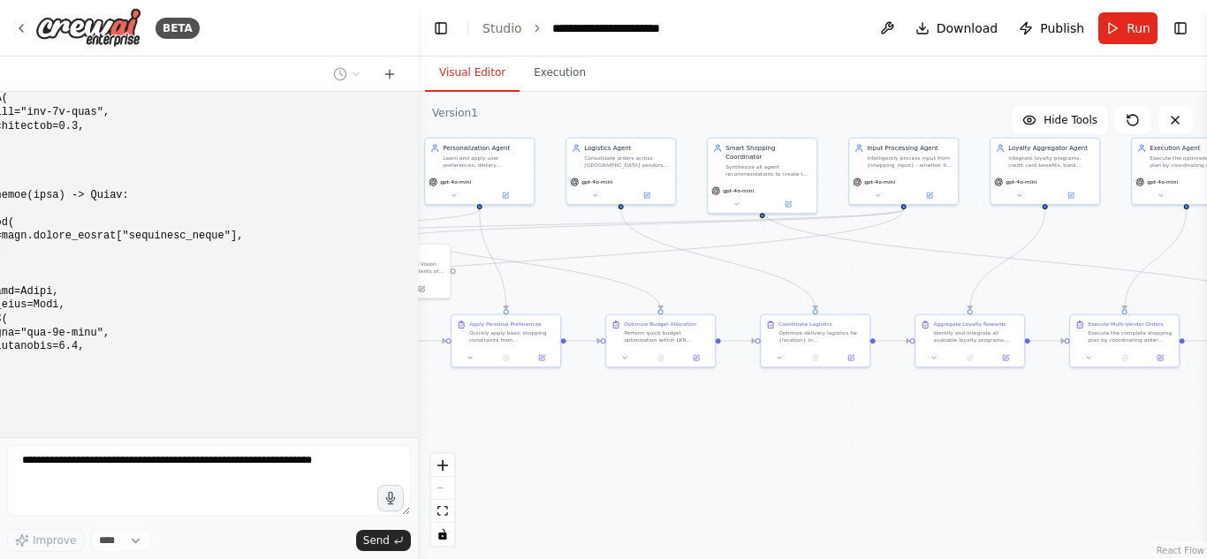
scroll to position [34057, 0]
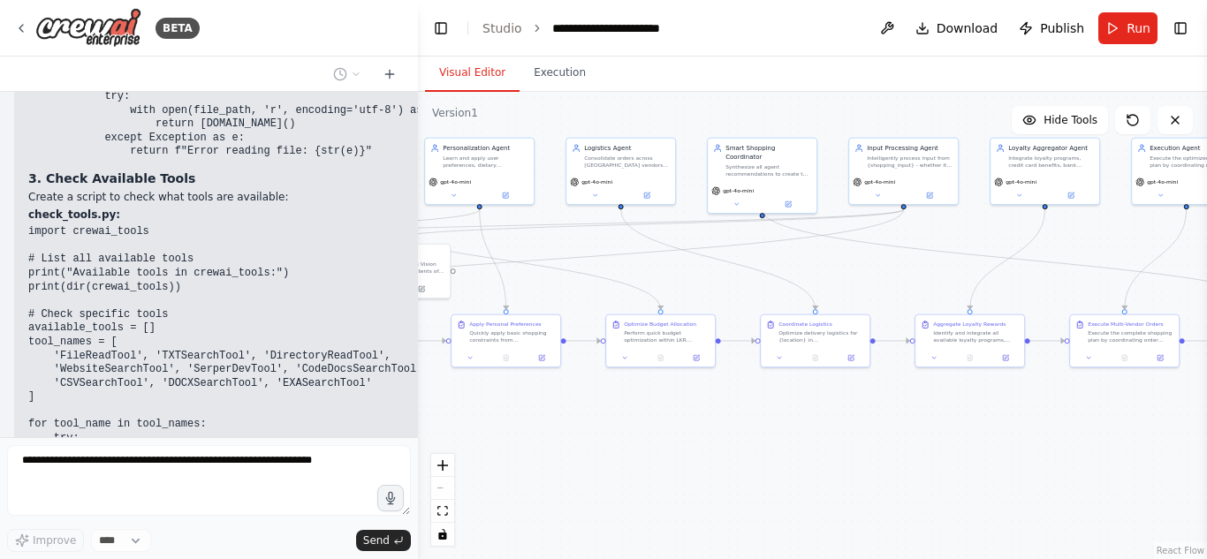
scroll to position [27627, 0]
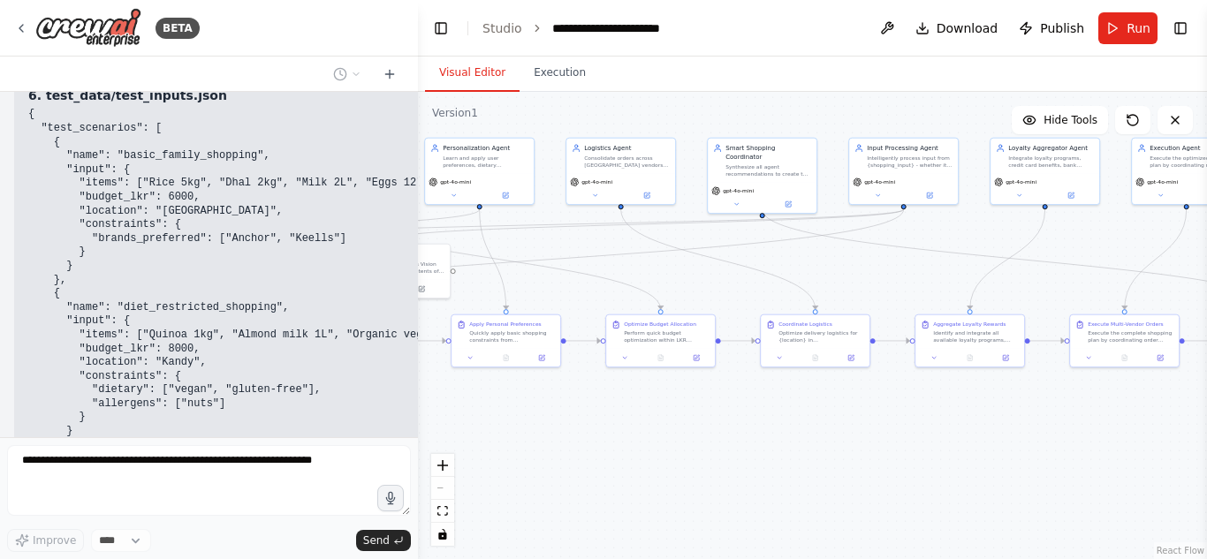
click at [423, 355] on div ".deletable-edge-delete-btn { width: 20px; height: 20px; border: 0px solid #ffff…" at bounding box center [812, 325] width 789 height 467
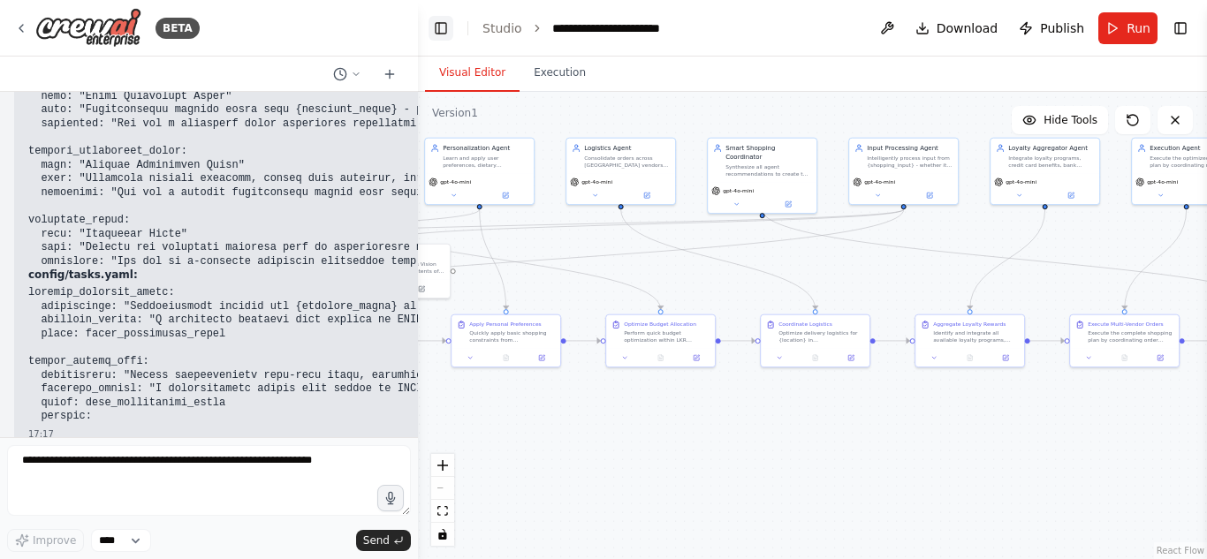
scroll to position [38461, 0]
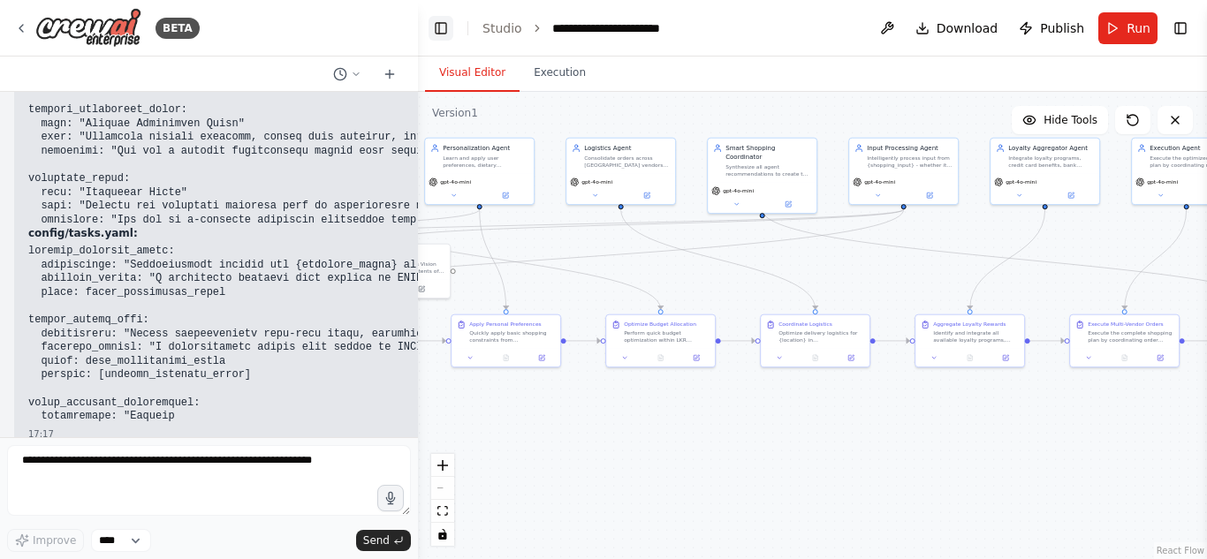
click at [443, 26] on button "Toggle Left Sidebar" at bounding box center [440, 28] width 25 height 25
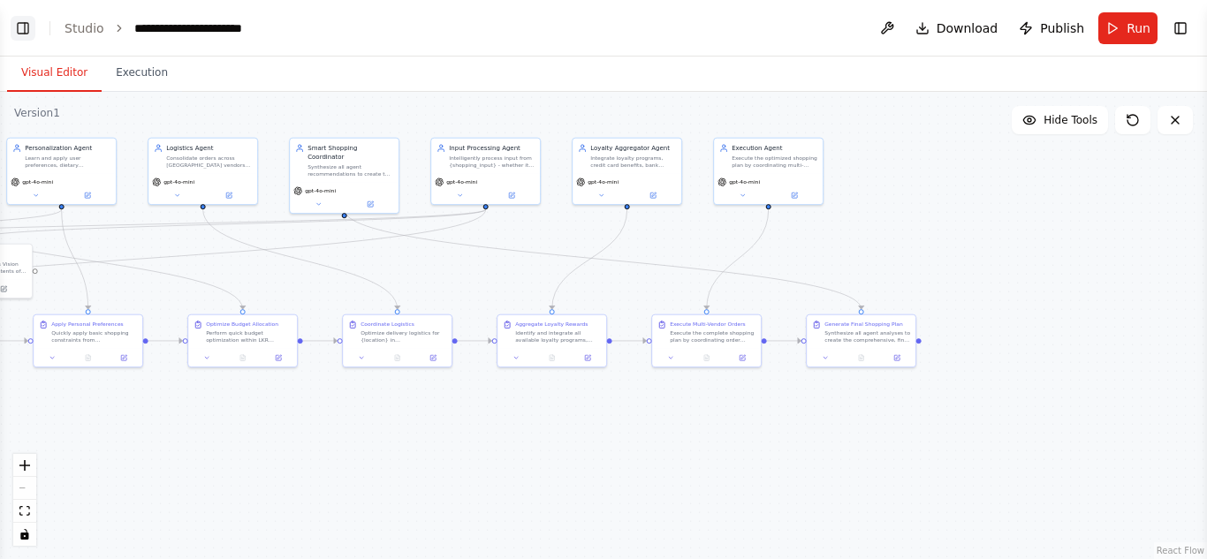
click at [33, 24] on button "Toggle Left Sidebar" at bounding box center [23, 28] width 25 height 25
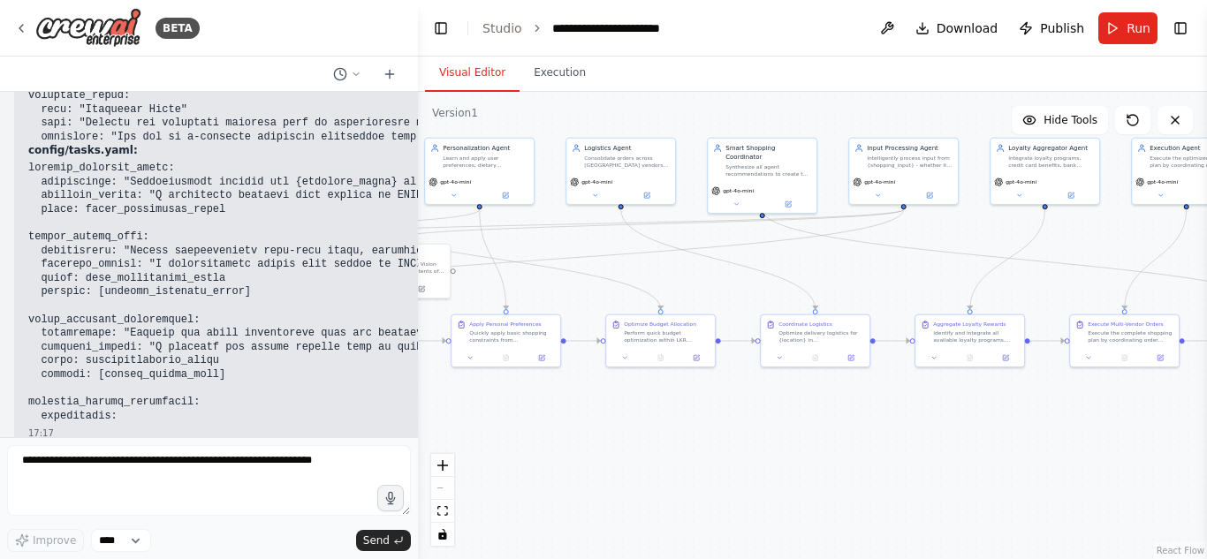
scroll to position [38544, 0]
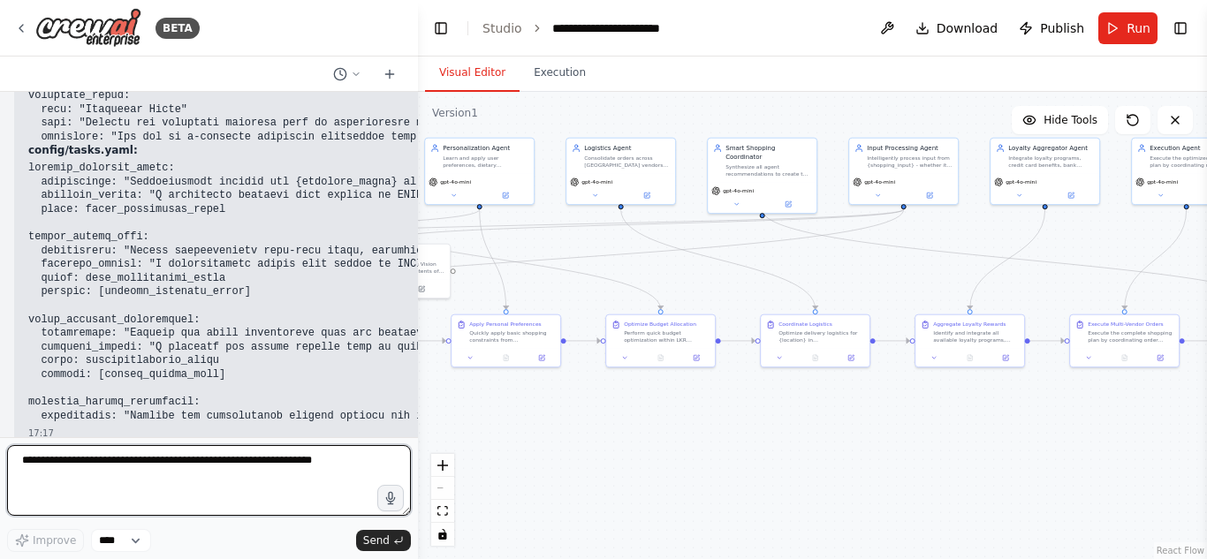
click at [150, 464] on textarea at bounding box center [209, 480] width 404 height 71
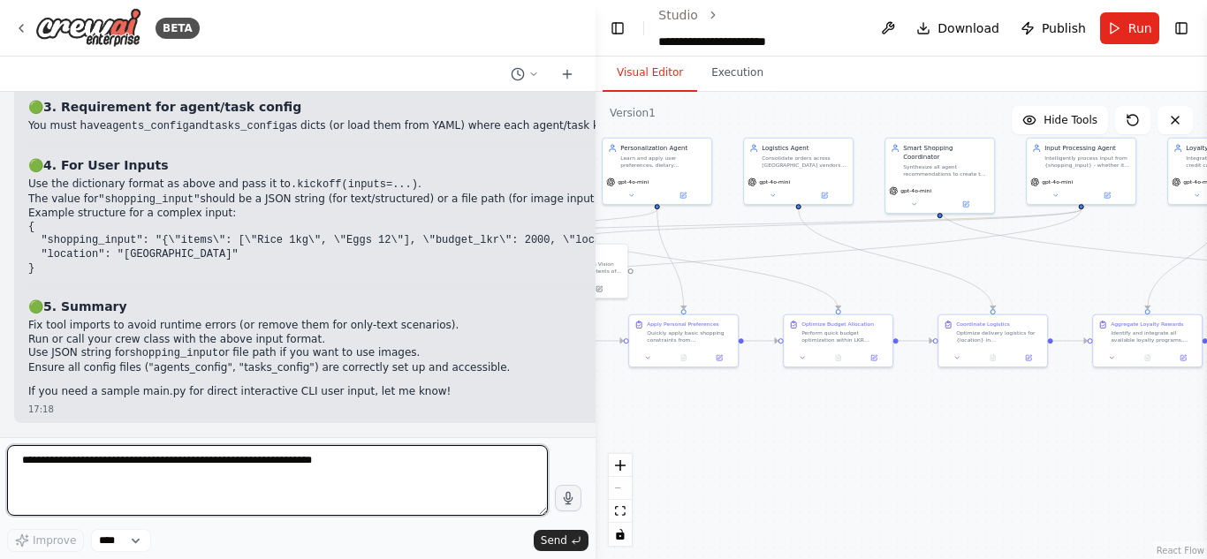
scroll to position [36935, 0]
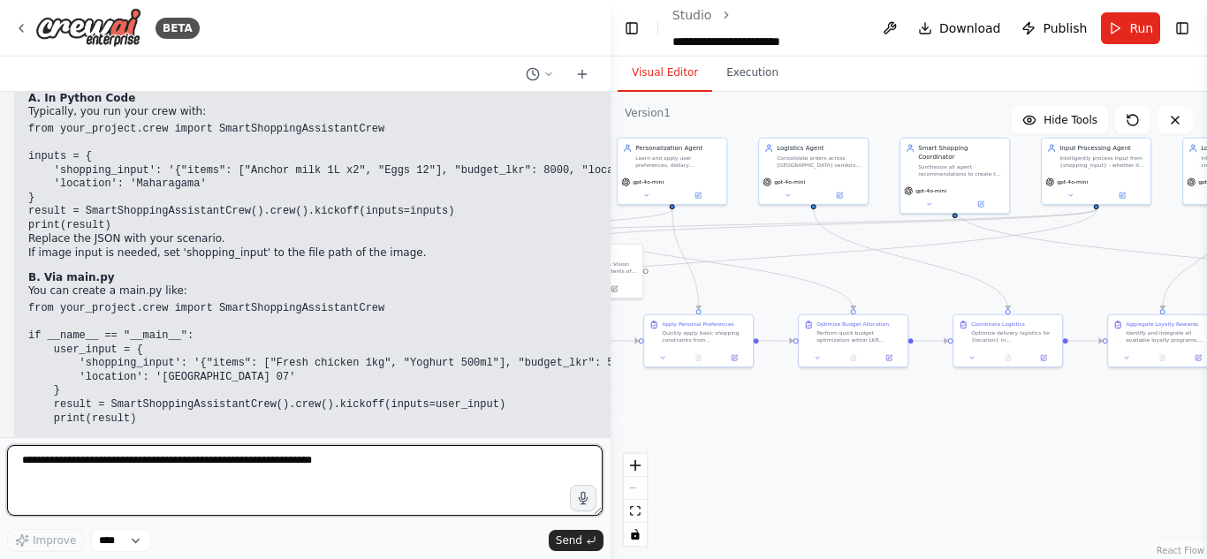
drag, startPoint x: 469, startPoint y: 325, endPoint x: 611, endPoint y: 306, distance: 143.4
click at [611, 306] on div "BETA 13:14 ▶ Thought process I'll help you build this Smart Shopping Assistant …" at bounding box center [603, 279] width 1207 height 559
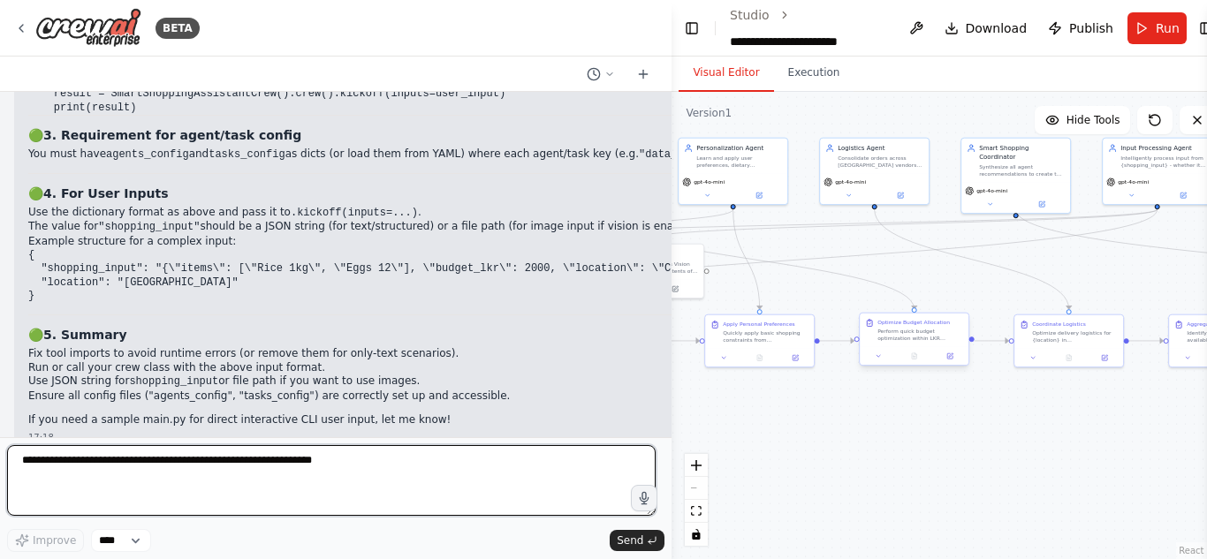
scroll to position [36825, 0]
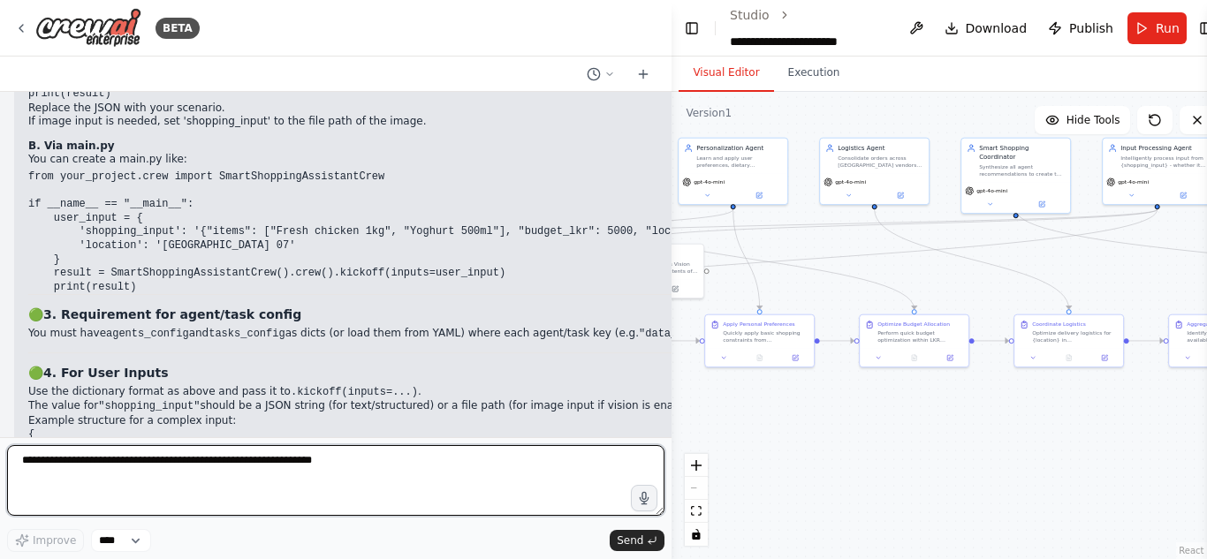
drag, startPoint x: 609, startPoint y: 348, endPoint x: 1206, endPoint y: 308, distance: 598.4
click at [1206, 308] on div "BETA 13:14 ▶ Thought process I'll help you build this Smart Shopping Assistant …" at bounding box center [603, 279] width 1207 height 559
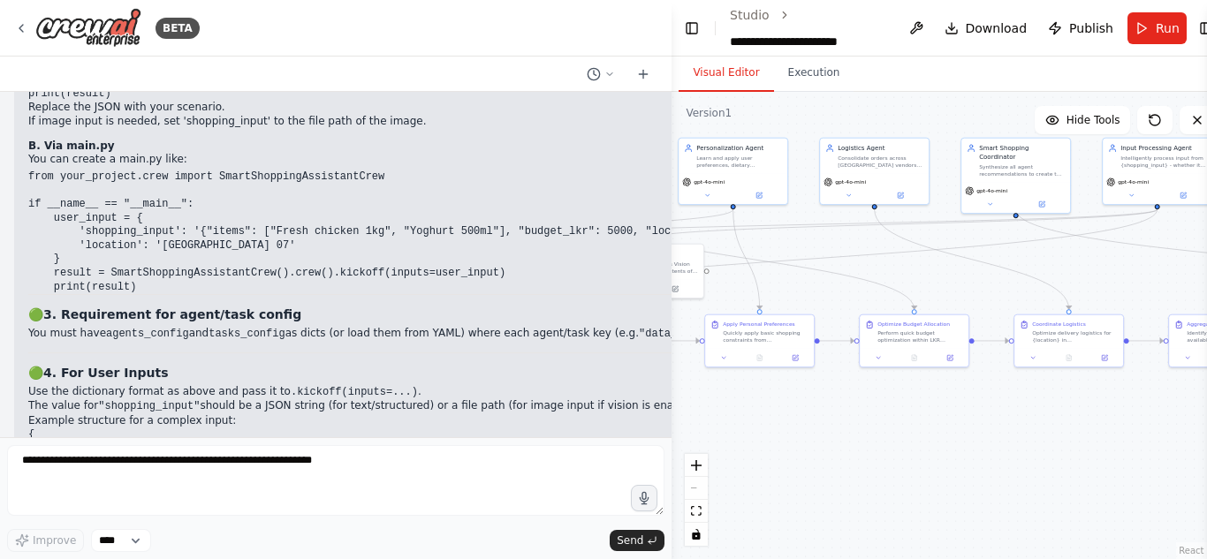
click at [428, 414] on li "Example structure for a complex input: { "shopping_input": "{\"items\": [\"Rice…" at bounding box center [654, 448] width 1253 height 69
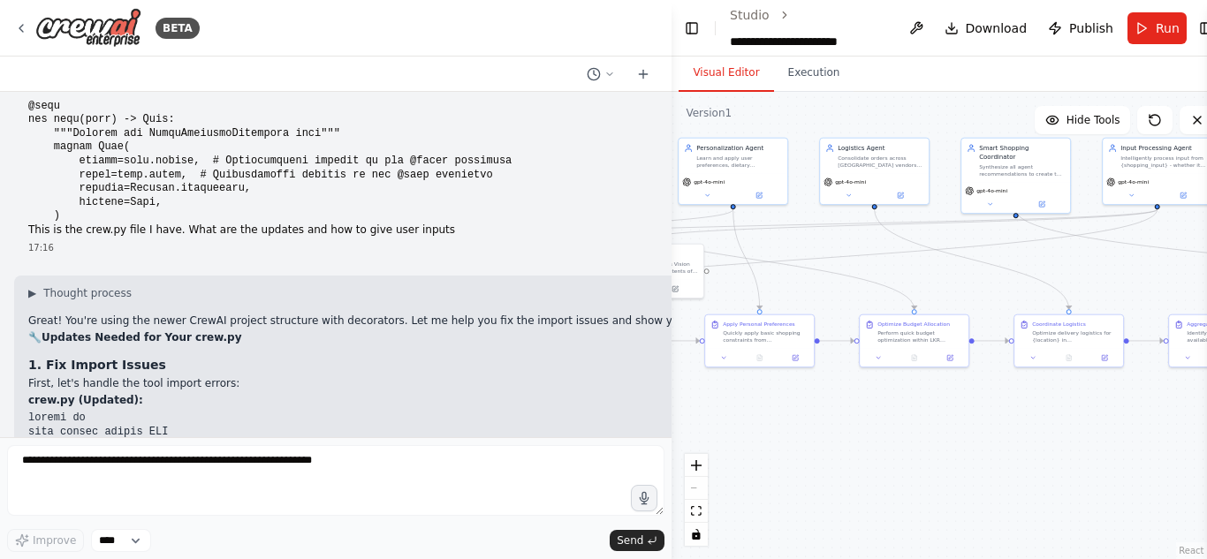
scroll to position [32500, 0]
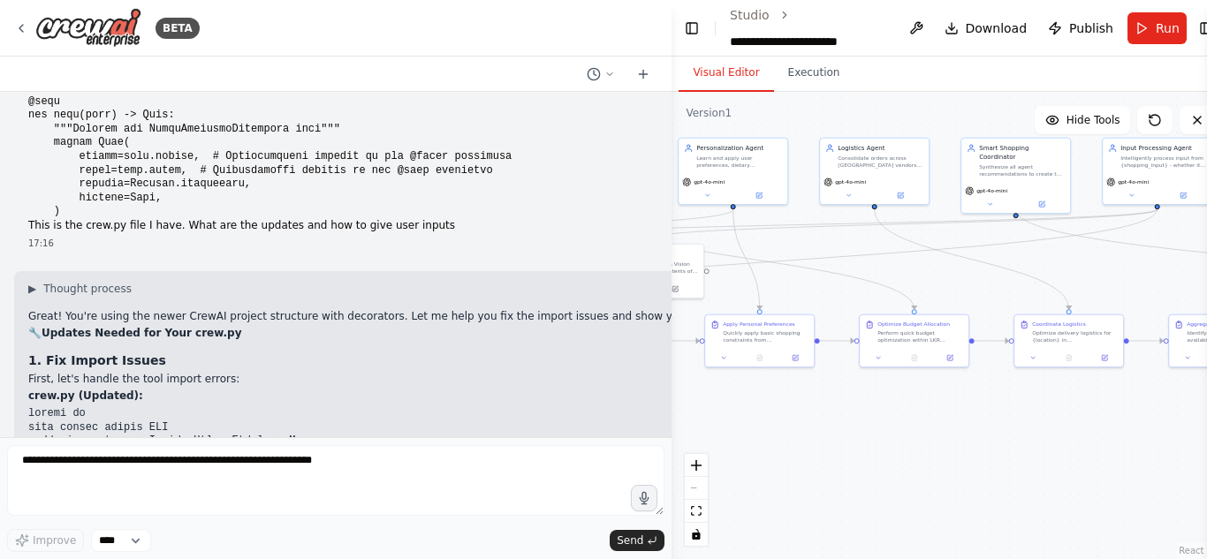
drag, startPoint x: 331, startPoint y: 196, endPoint x: 278, endPoint y: 211, distance: 55.1
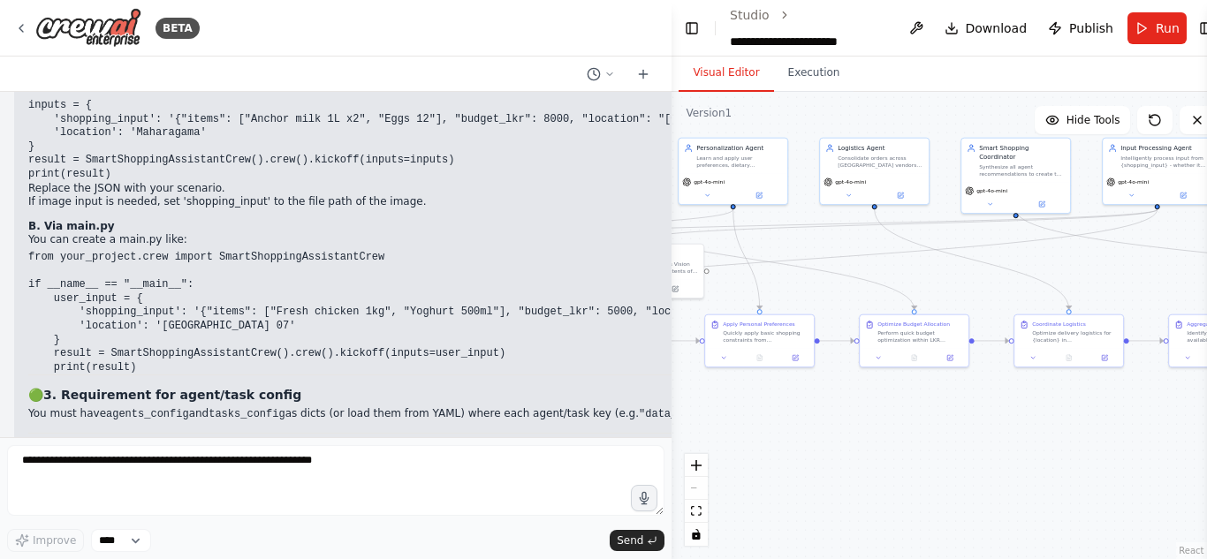
scroll to position [38900, 0]
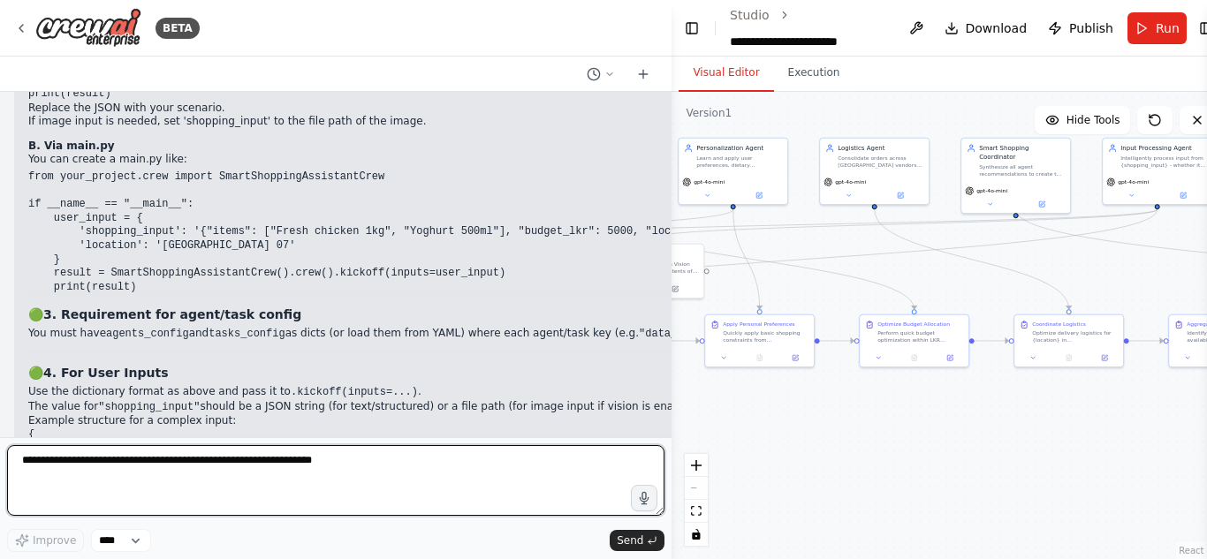
click at [202, 456] on textarea at bounding box center [335, 480] width 657 height 71
type textarea "**********"
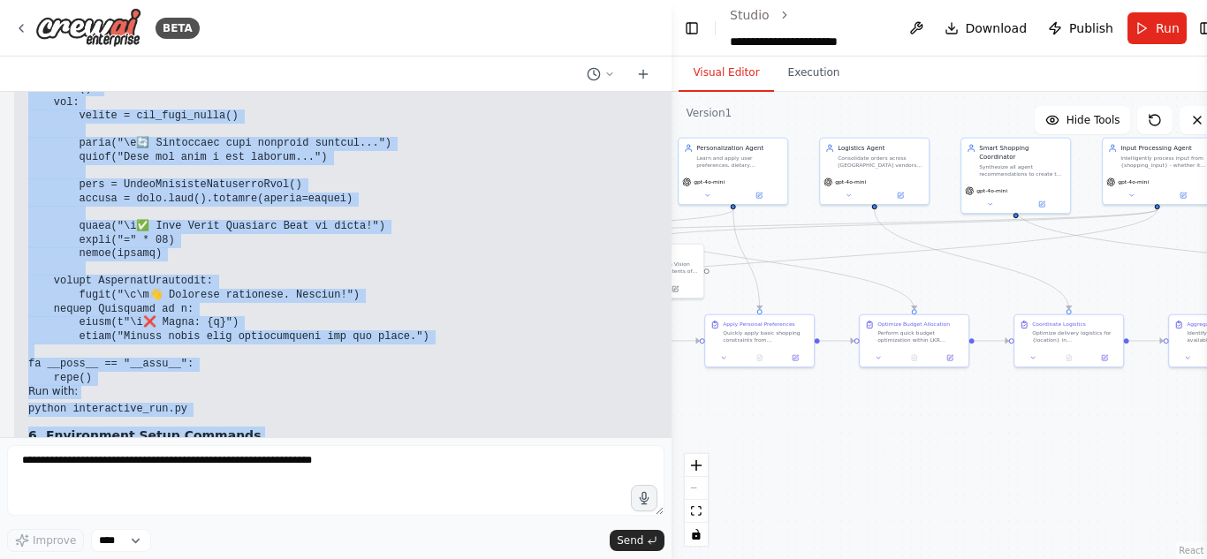
scroll to position [41952, 0]
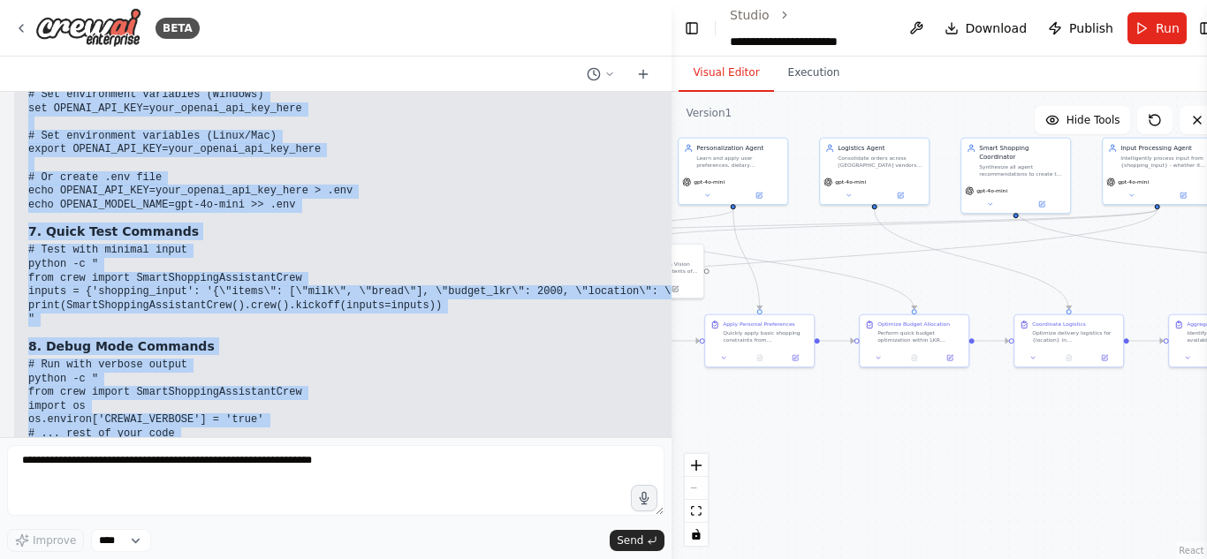
drag, startPoint x: 32, startPoint y: 205, endPoint x: 291, endPoint y: 394, distance: 321.2
click at [291, 394] on div "13:14 ▶ Thought process I'll help you build this Smart Shopping Assistant autom…" at bounding box center [335, 264] width 671 height 345
drag, startPoint x: 29, startPoint y: 219, endPoint x: 338, endPoint y: 416, distance: 366.6
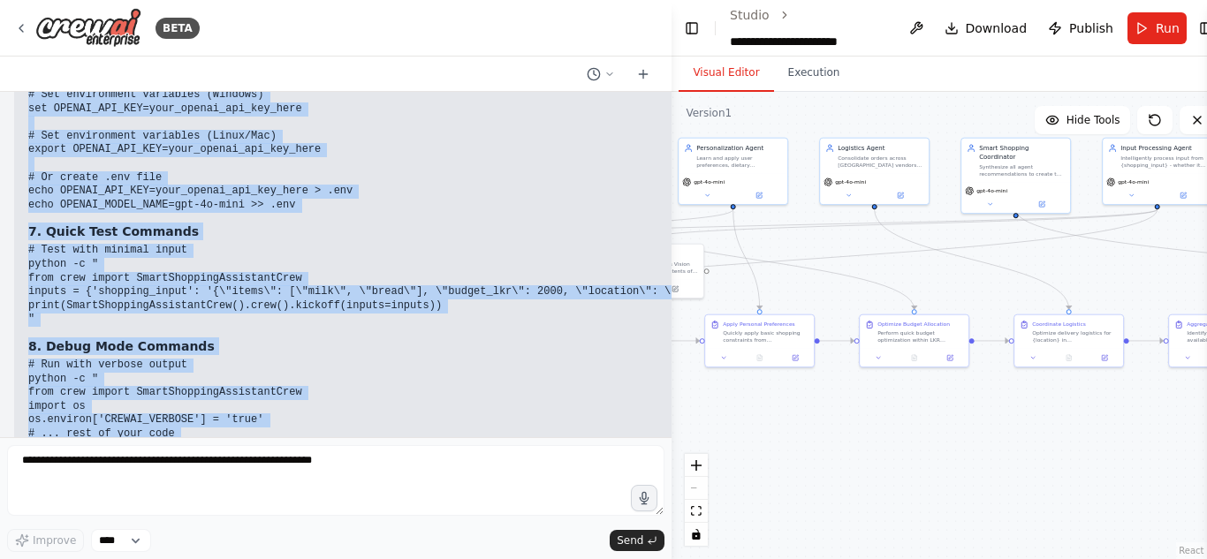
click at [394, 549] on pre "set OPENAI_API_KEY=your_api_key_here" at bounding box center [464, 556] width 872 height 14
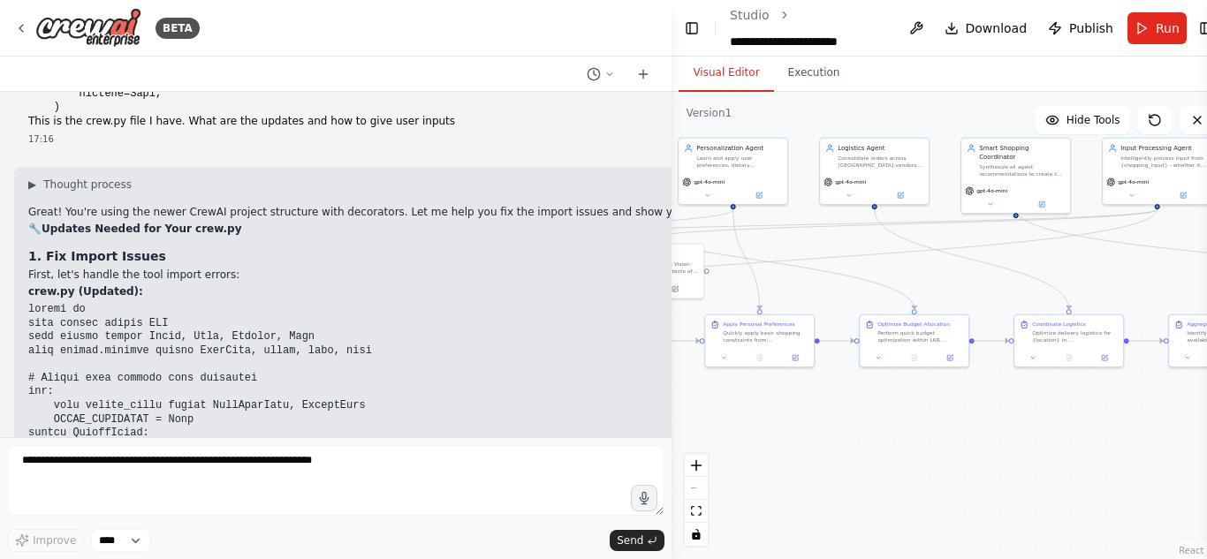
scroll to position [32605, 0]
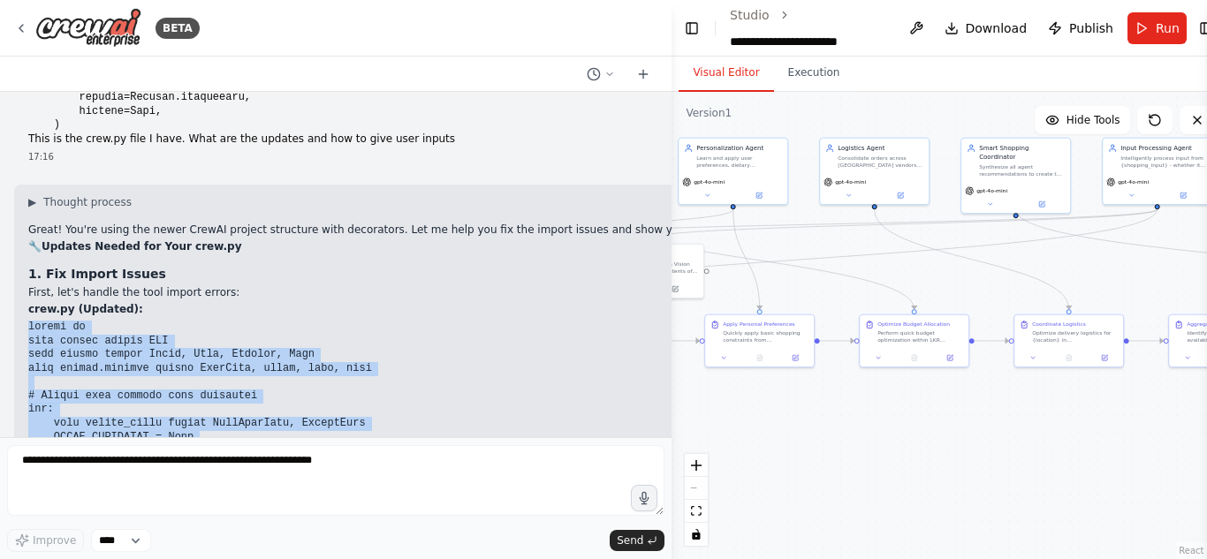
drag, startPoint x: 30, startPoint y: 118, endPoint x: 239, endPoint y: 392, distance: 344.7
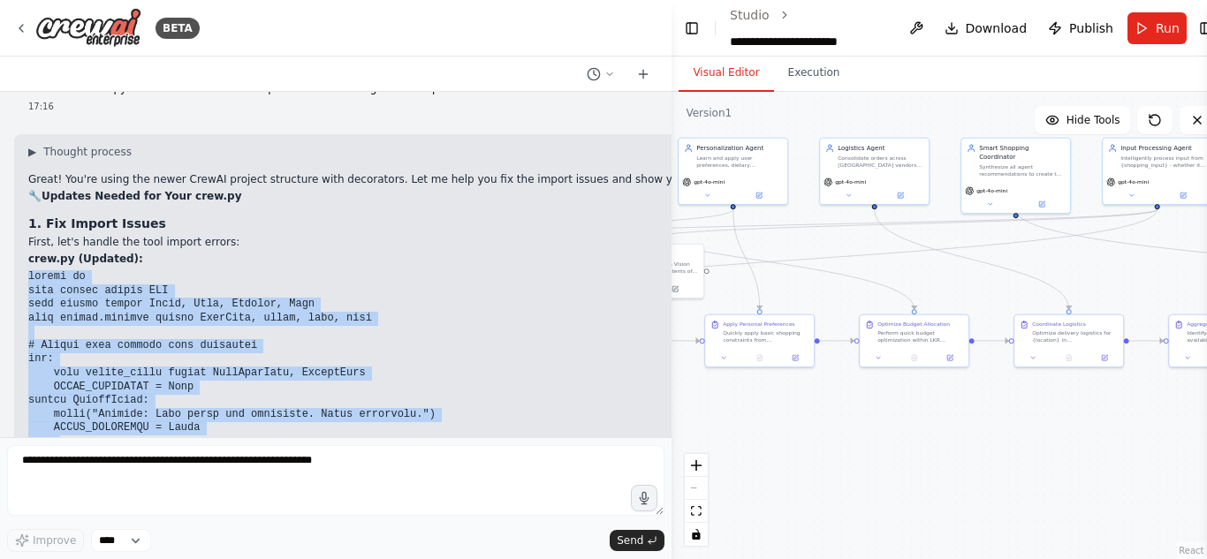
copy code "import os from crewai import LLM from crewai import Agent, Crew, Process, Task …"
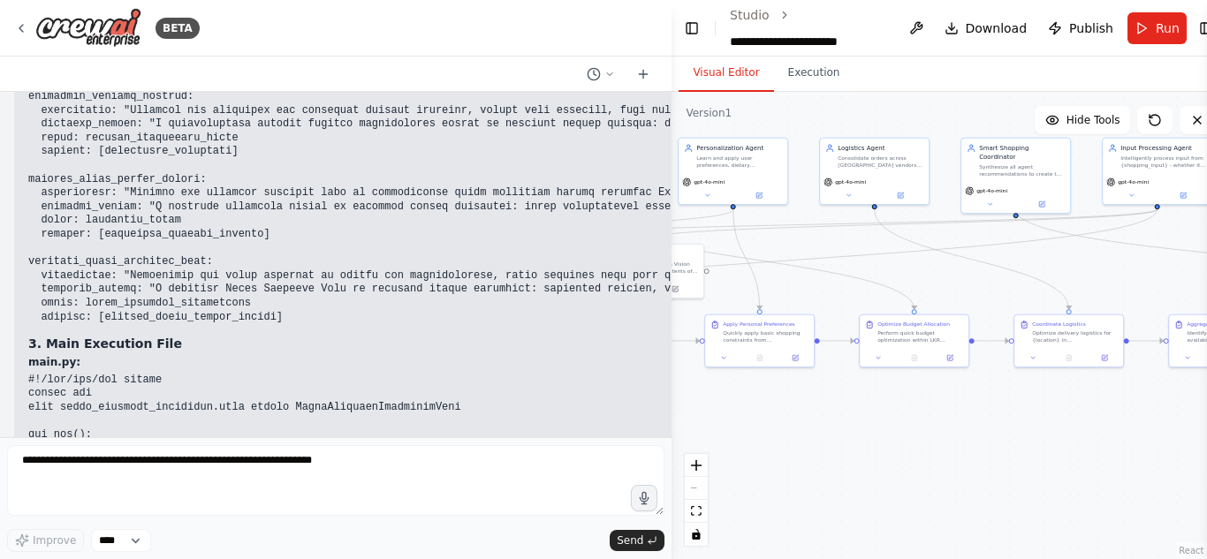
scroll to position [36483, 0]
drag, startPoint x: 185, startPoint y: 312, endPoint x: 650, endPoint y: 307, distance: 464.6
drag, startPoint x: 670, startPoint y: 314, endPoint x: 833, endPoint y: 306, distance: 162.7
click at [833, 306] on div "BETA 13:14 ▶ Thought process I'll help you build this Smart Shopping Assistant …" at bounding box center [603, 279] width 1207 height 559
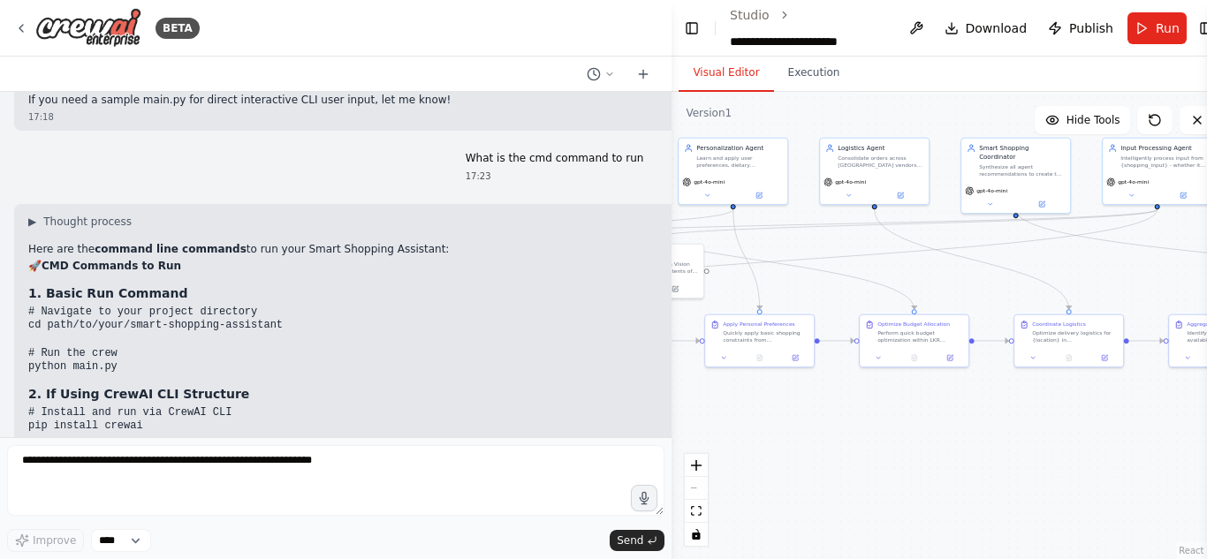
scroll to position [39445, 0]
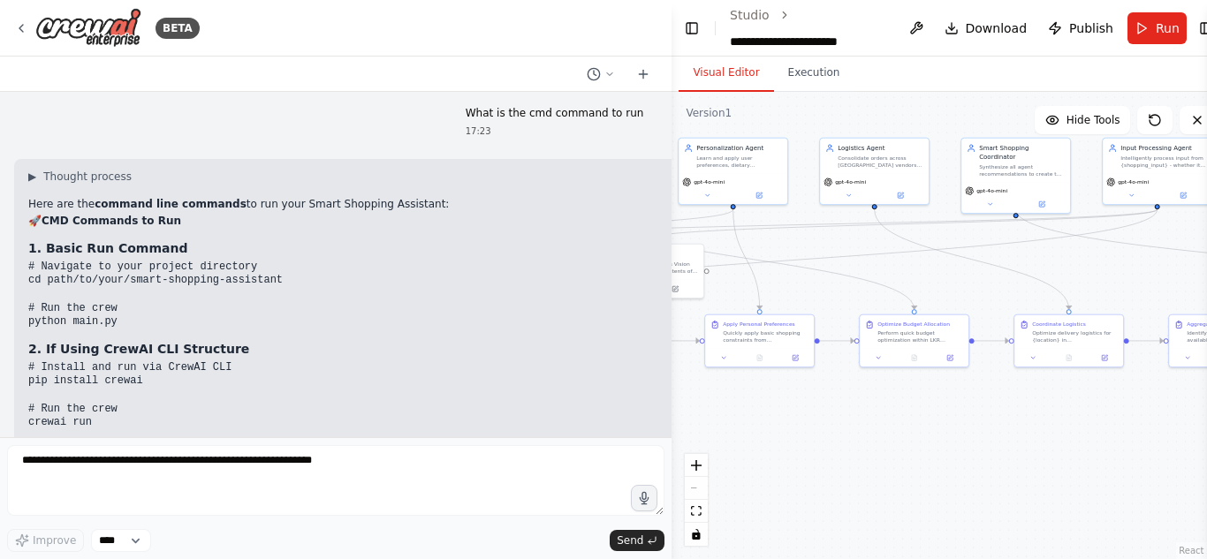
click at [181, 361] on pre "# Install and run via CrewAI CLI pip install crewai # Run the crew crewai run #…" at bounding box center [464, 437] width 872 height 152
